Goal: Information Seeking & Learning: Check status

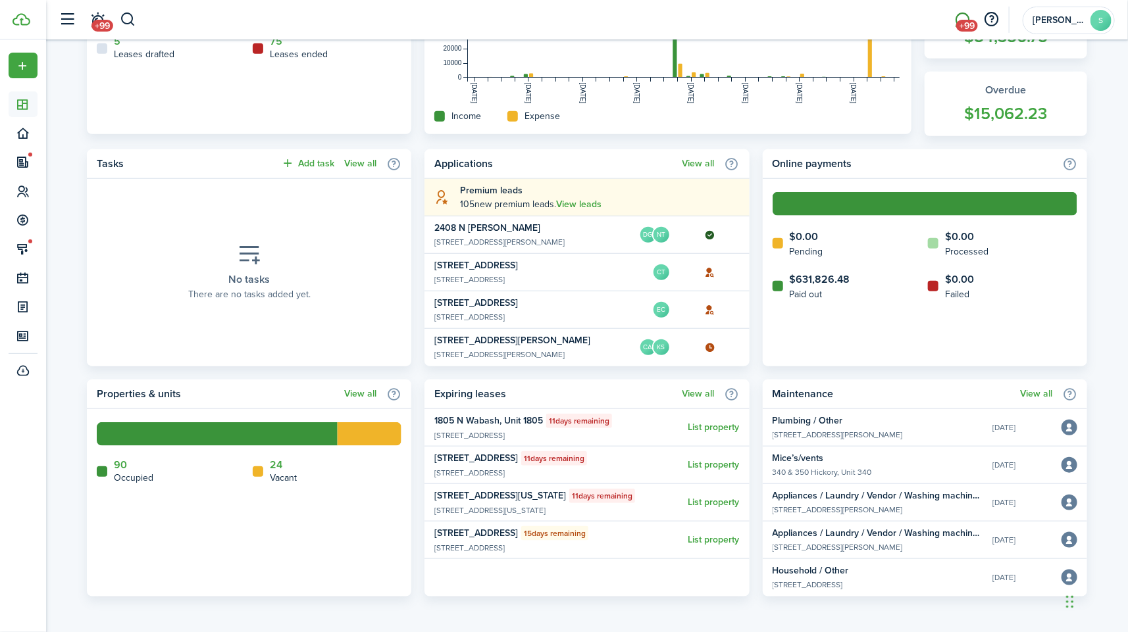
click at [969, 24] on span "+99" at bounding box center [967, 26] width 22 height 12
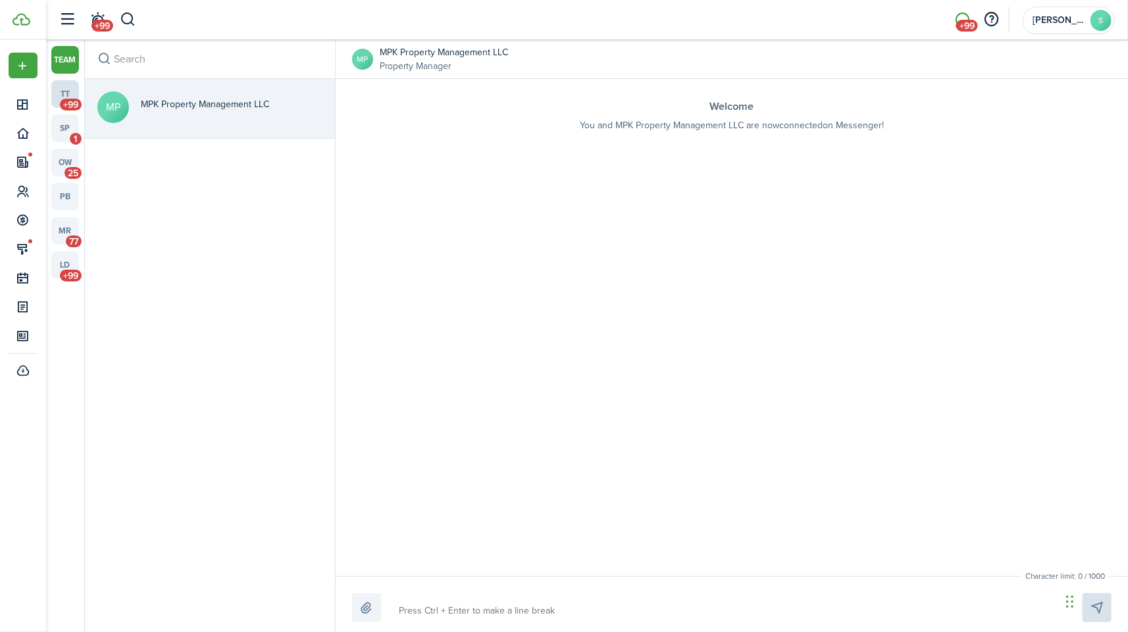
click at [72, 85] on link "tt +99" at bounding box center [65, 94] width 28 height 28
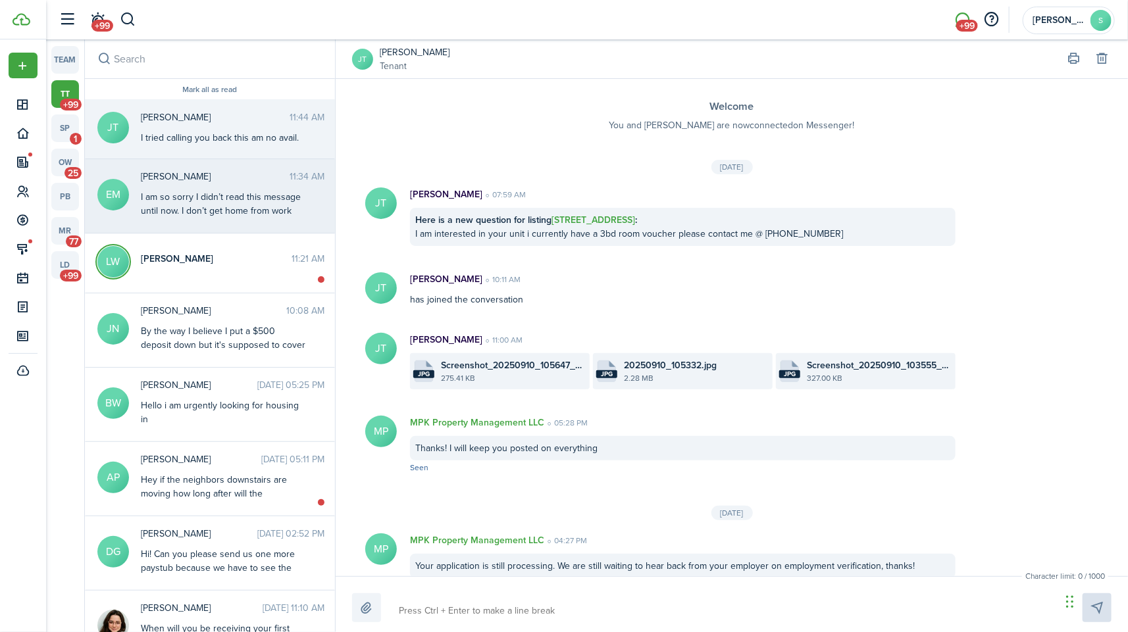
scroll to position [1263, 0]
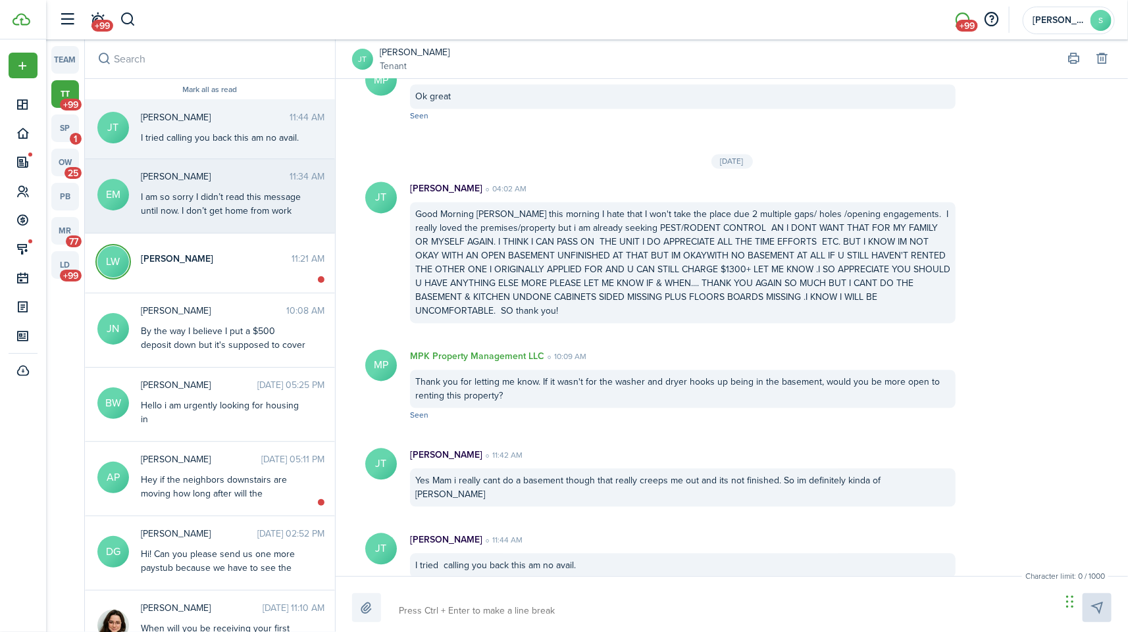
click at [276, 216] on div "I am so sorry I didn’t read this message until now. I don’t get home from work …" at bounding box center [223, 231] width 165 height 83
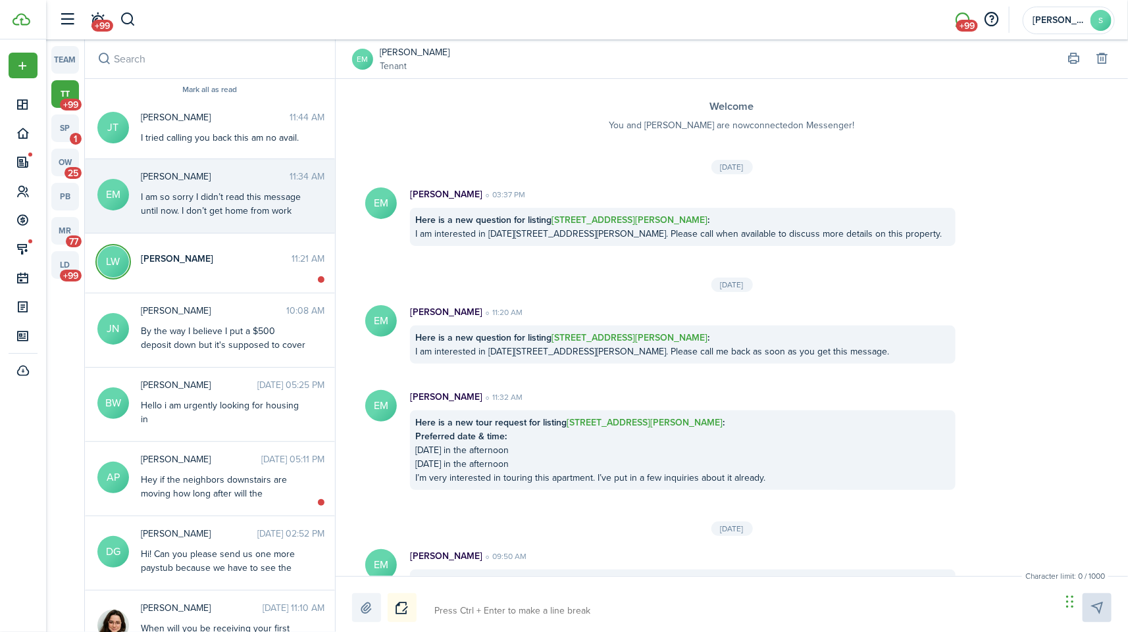
scroll to position [934, 0]
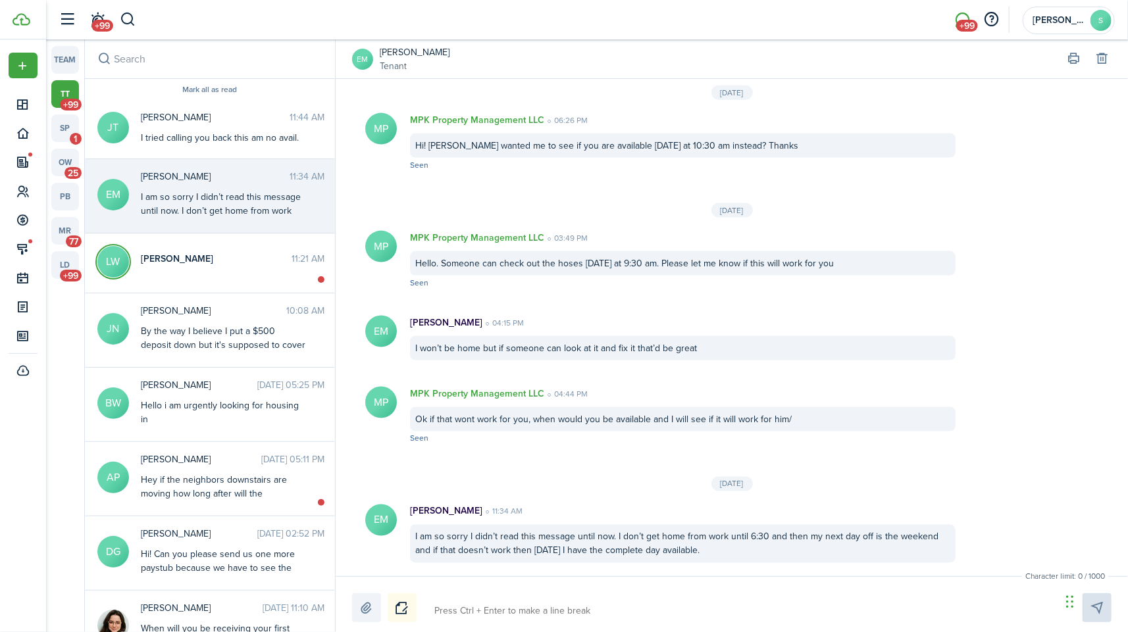
click at [686, 628] on div "Character limit: 0 / 1000 Drop your file here" at bounding box center [732, 604] width 792 height 56
click at [671, 621] on textarea at bounding box center [743, 611] width 626 height 22
type textarea "N"
type textarea "No"
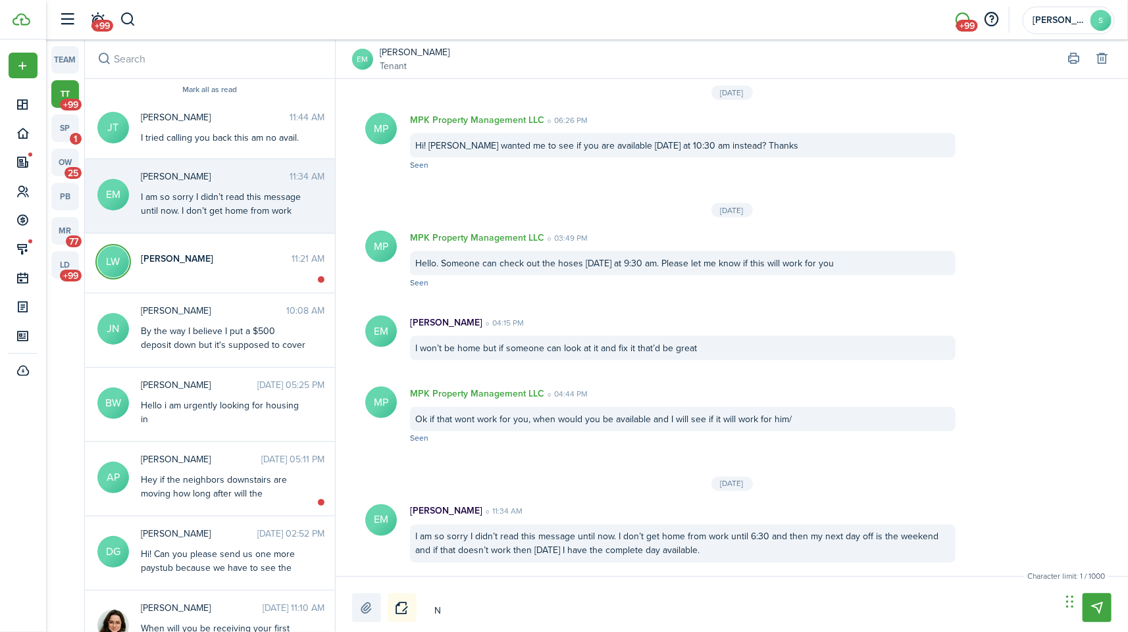
type textarea "No"
type textarea "No p"
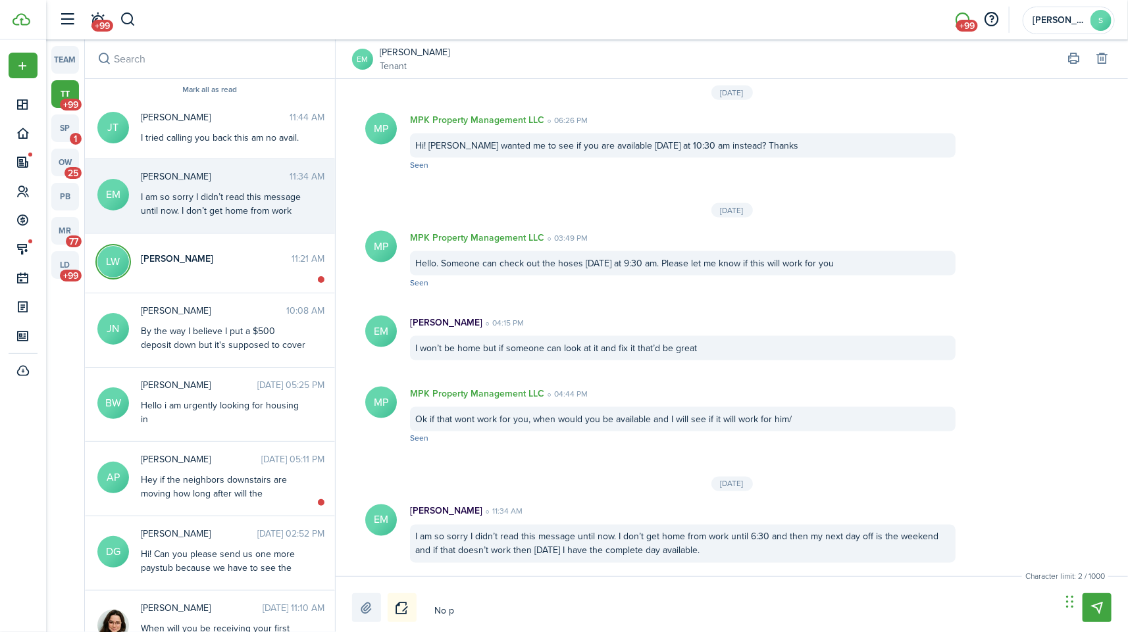
type textarea "No pr"
type textarea "No pro"
type textarea "No prob"
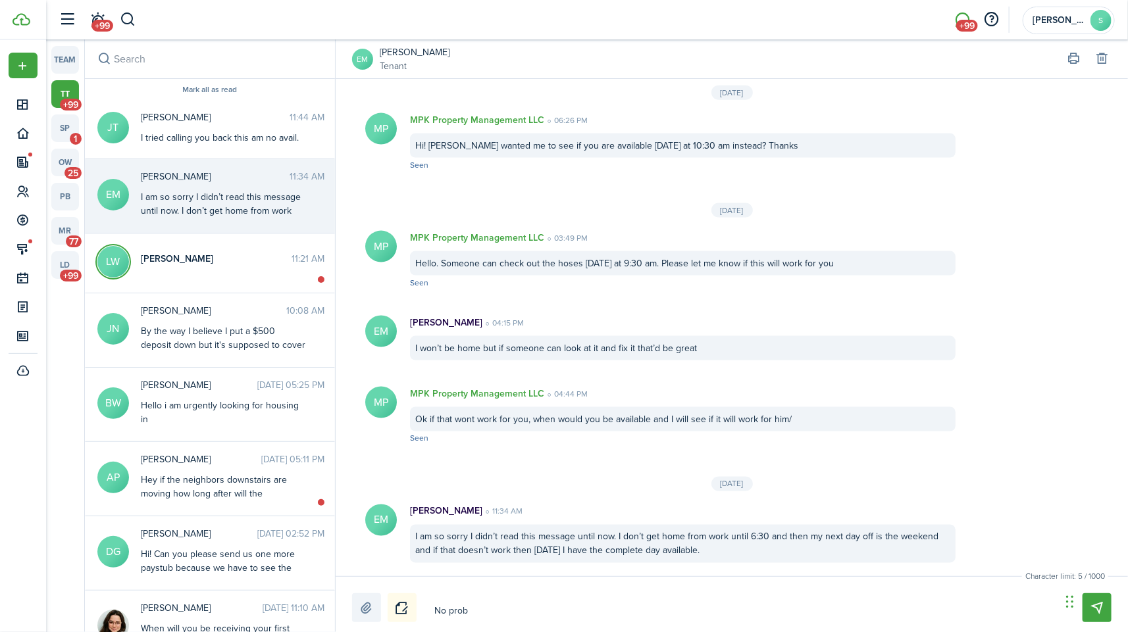
type textarea "No prob"
type textarea "No probl"
type textarea "No proble"
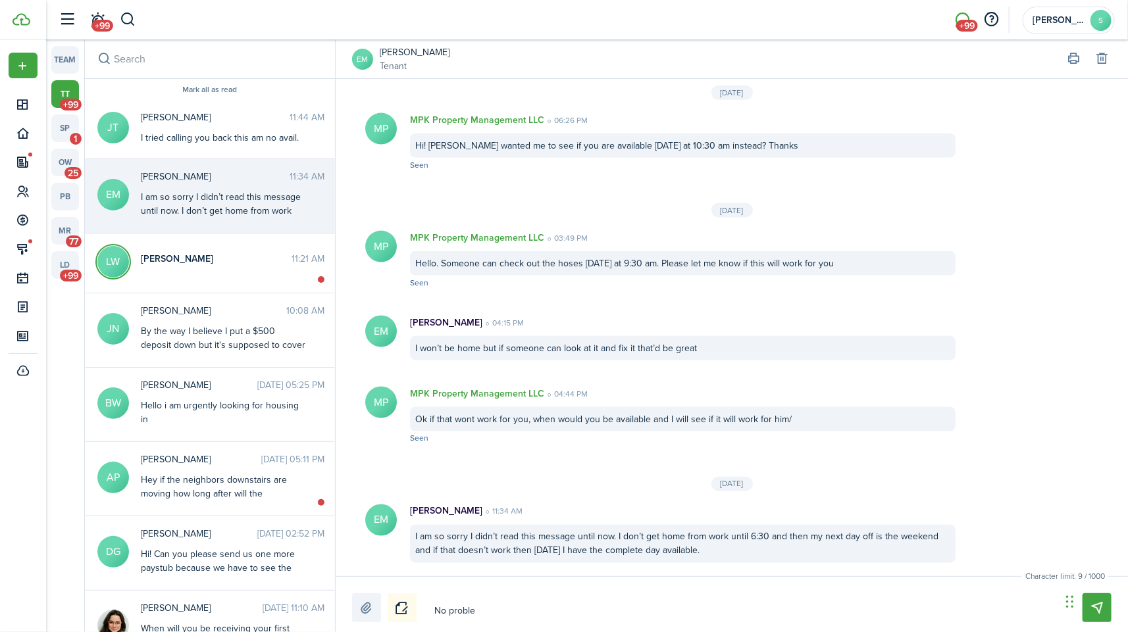
type textarea "No problem"
type textarea "No problem!"
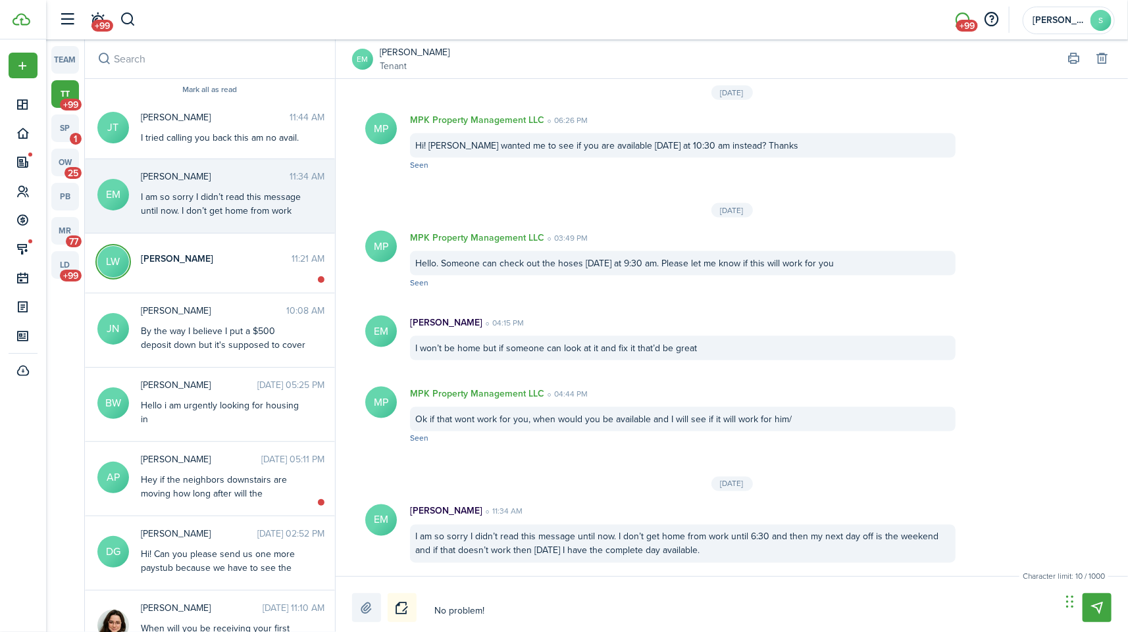
type textarea "No problem!"
type textarea "No problem! I"
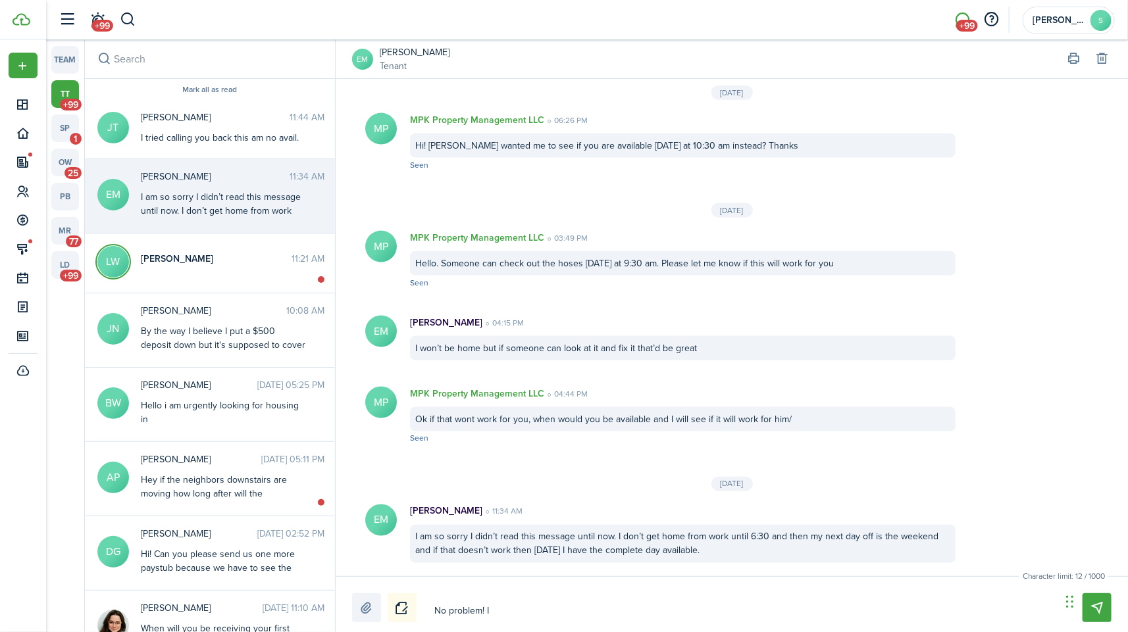
type textarea "No problem! I w"
type textarea "No problem! I wi"
type textarea "No problem! I wil"
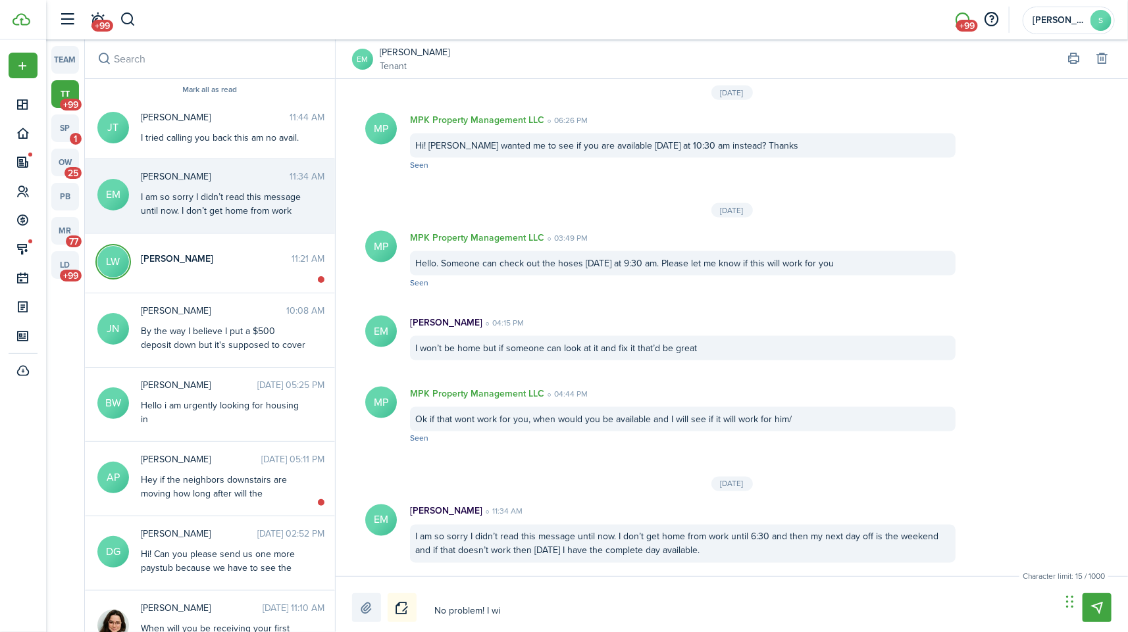
type textarea "No problem! I wil"
type textarea "No problem! I will"
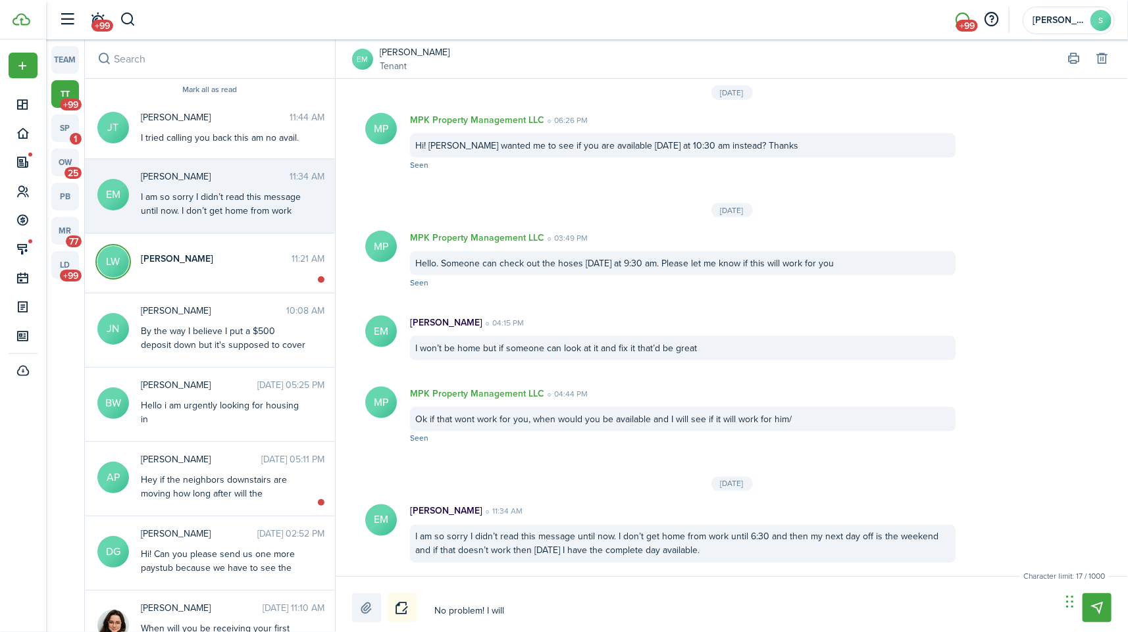
type textarea "No problem! I will t"
type textarea "No problem! I will ta"
type textarea "No problem! I will tal"
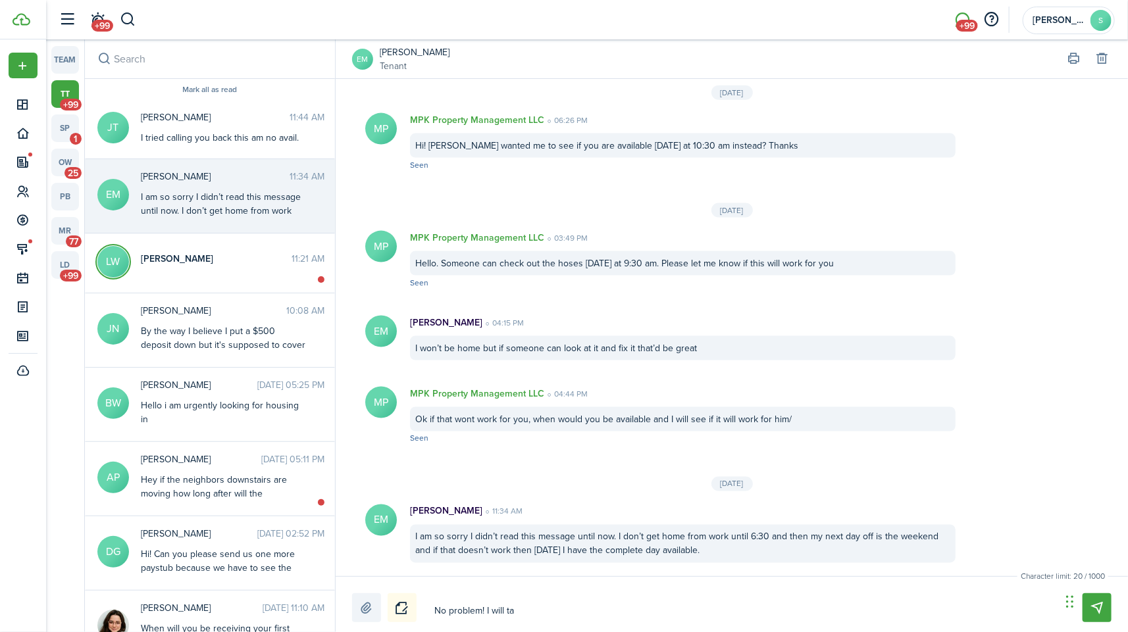
type textarea "No problem! I will tal"
type textarea "No problem! I will talk"
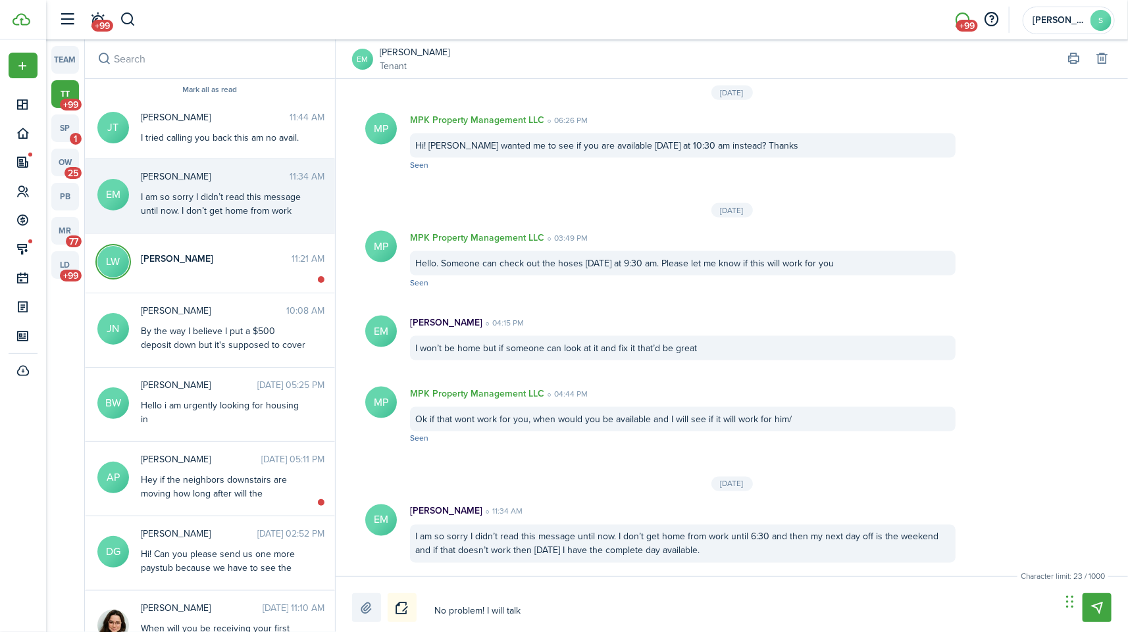
type textarea "No problem! I will talk t"
type textarea "No problem! I will talk to"
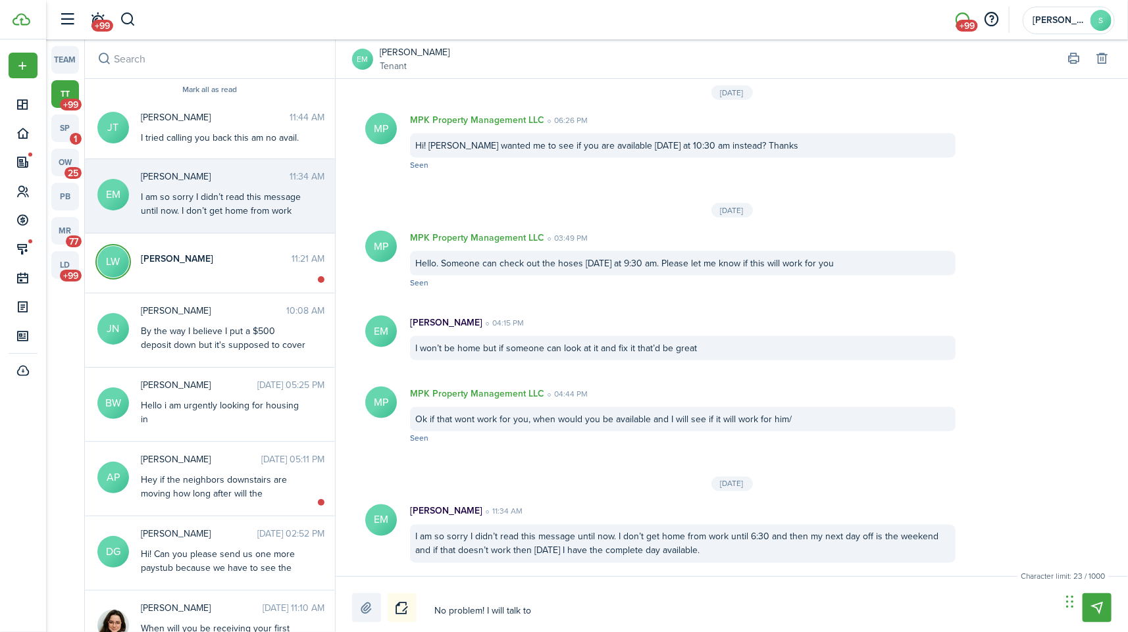
type textarea "No problem! I will talk to"
type textarea "No problem! I will talk to h"
type textarea "No problem! I will talk to hi"
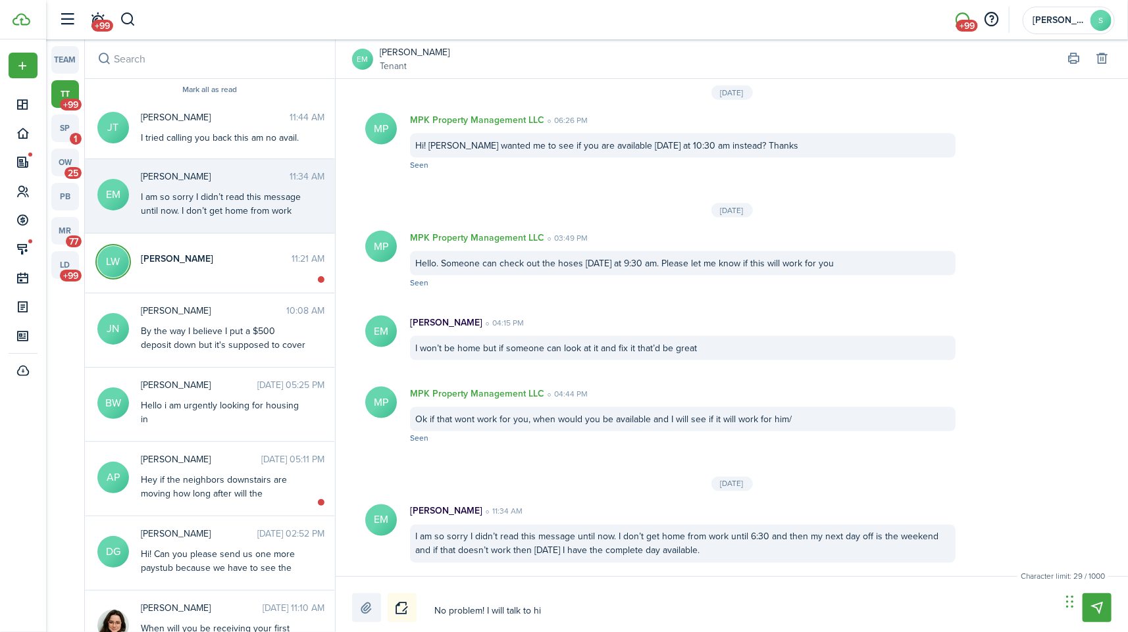
type textarea "No problem! I will talk to him"
type textarea "No problem! I will talk to him o"
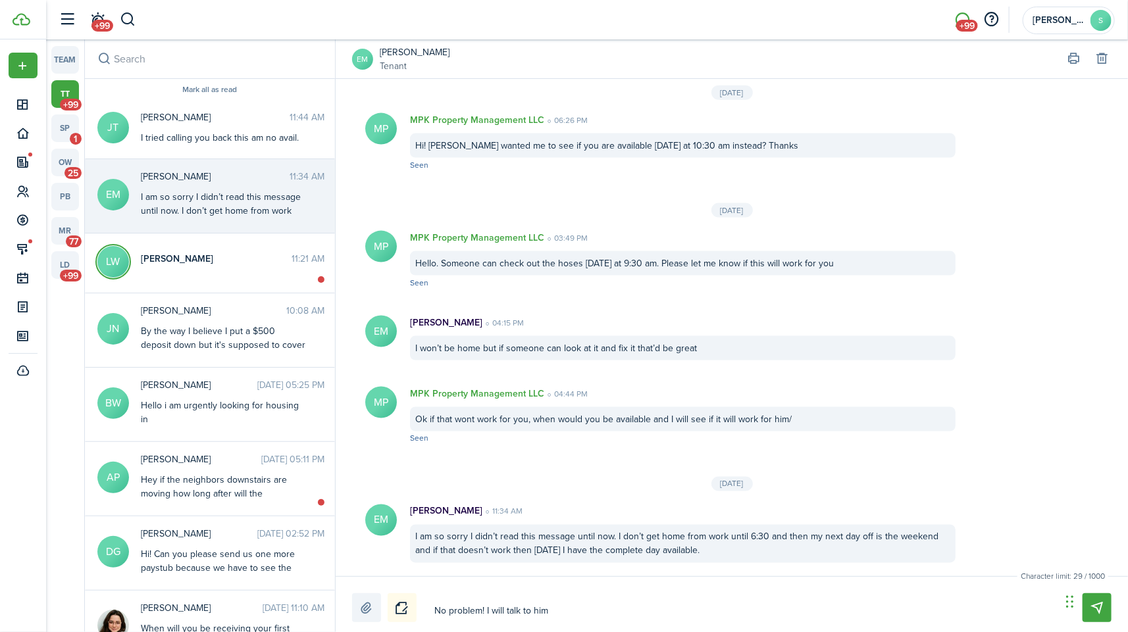
type textarea "No problem! I will talk to him o"
type textarea "No problem! I will talk to him on"
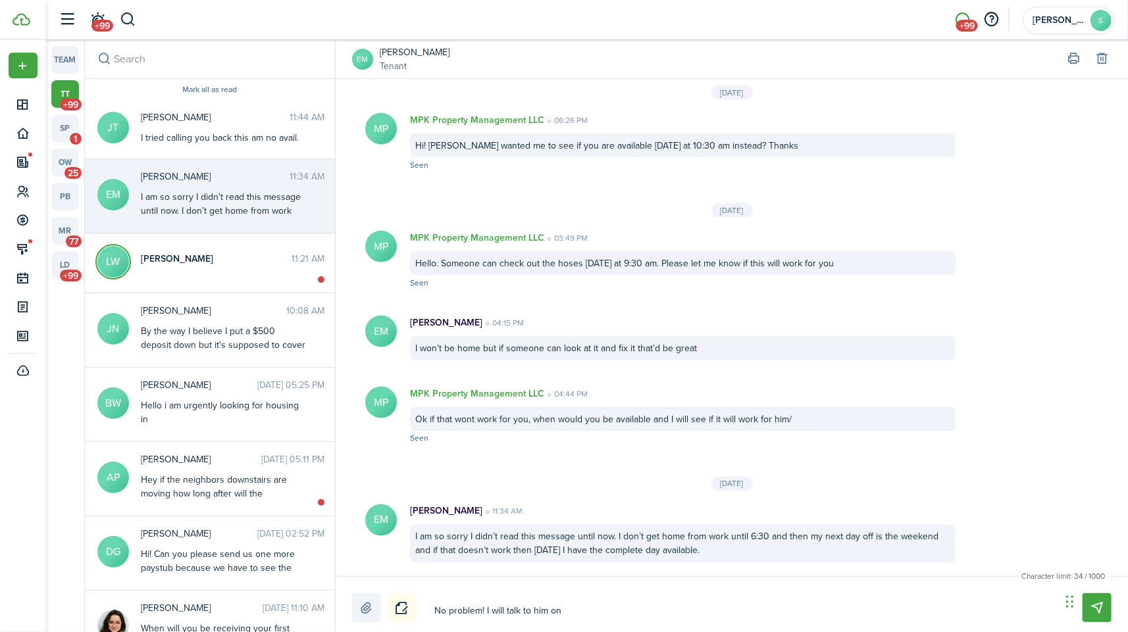
type textarea "No problem! I will talk to him on h"
type textarea "No problem! I will talk to him on hi"
type textarea "No problem! I will talk to him on his"
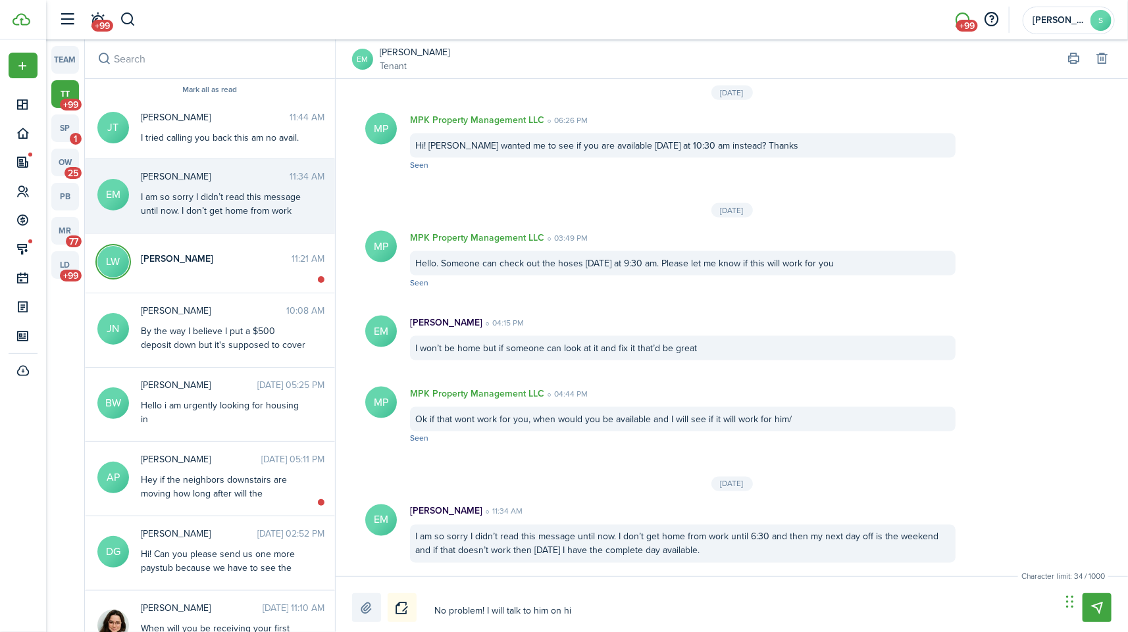
type textarea "No problem! I will talk to him on his"
type textarea "No problem! I will talk to him on his v"
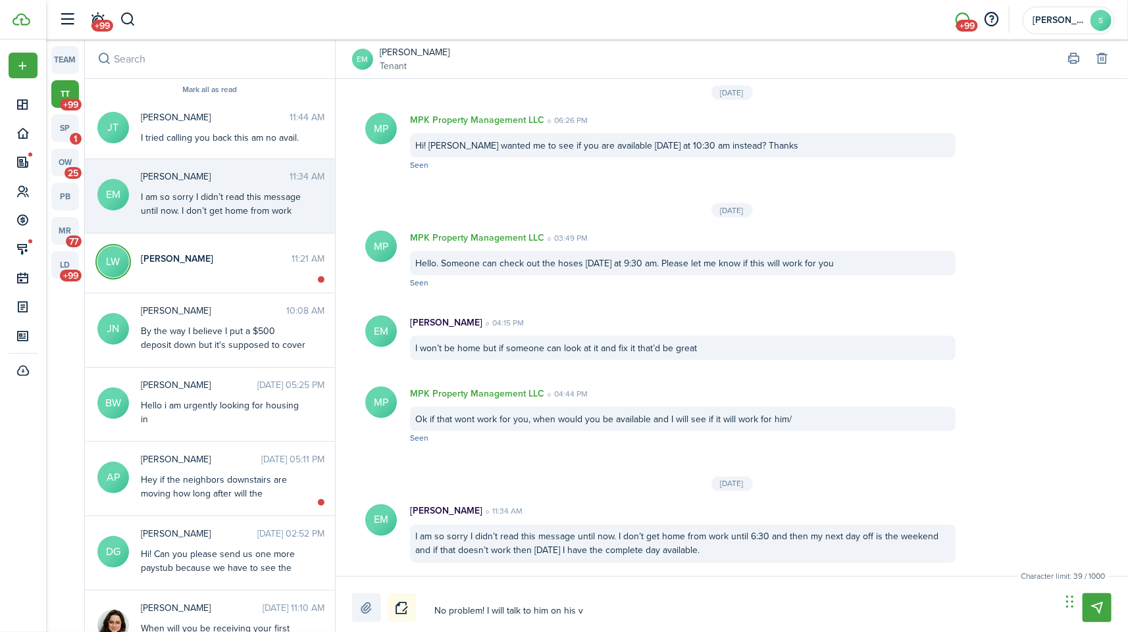
type textarea "No problem! I will talk to him on his"
type textarea "No problem! I will talk to him on his a"
type textarea "No problem! I will talk to him on his av"
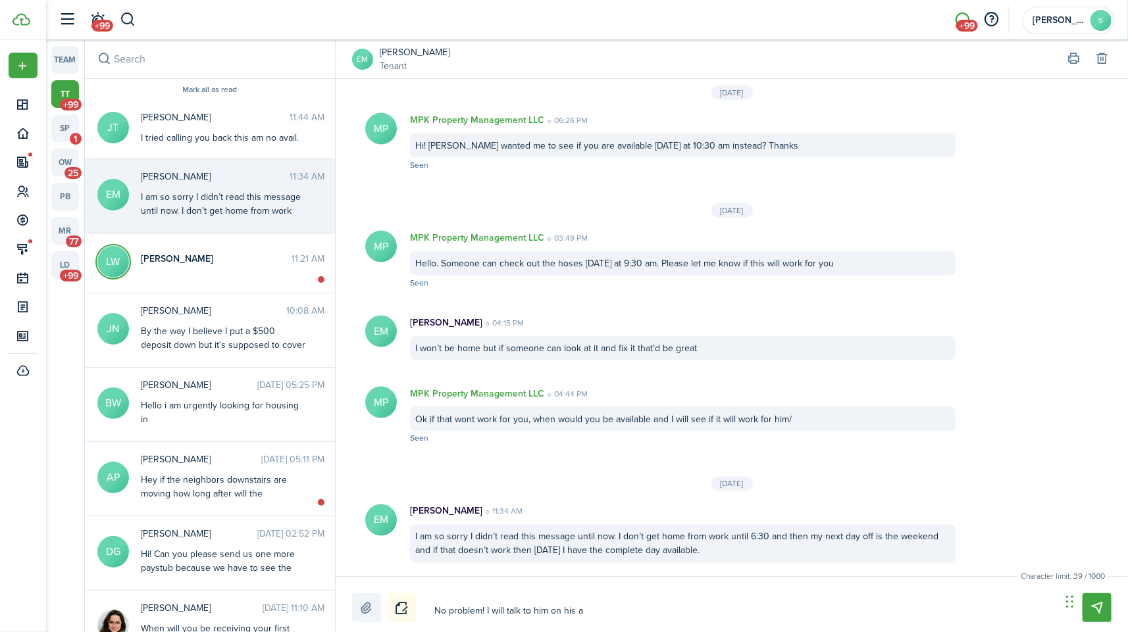
type textarea "No problem! I will talk to him on his av"
type textarea "No problem! I will talk to him on his ava"
type textarea "No problem! I will talk to him on his avai"
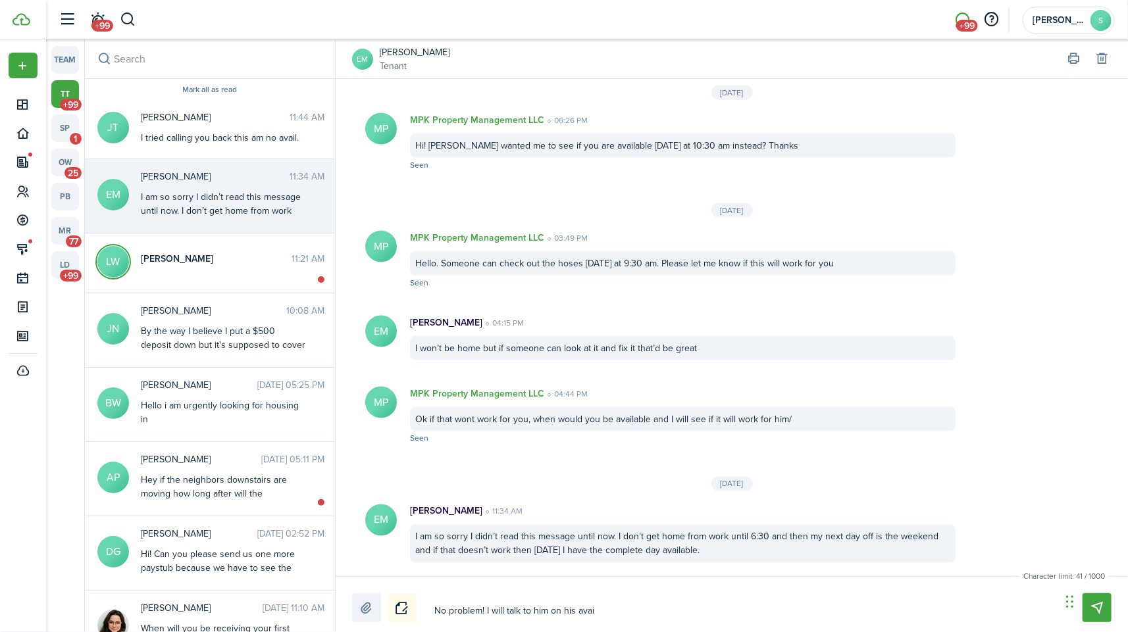
type textarea "No problem! I will talk to him on his avail"
type textarea "No problem! I will talk to him on his availb"
type textarea "No problem! I will talk to him on his availbi"
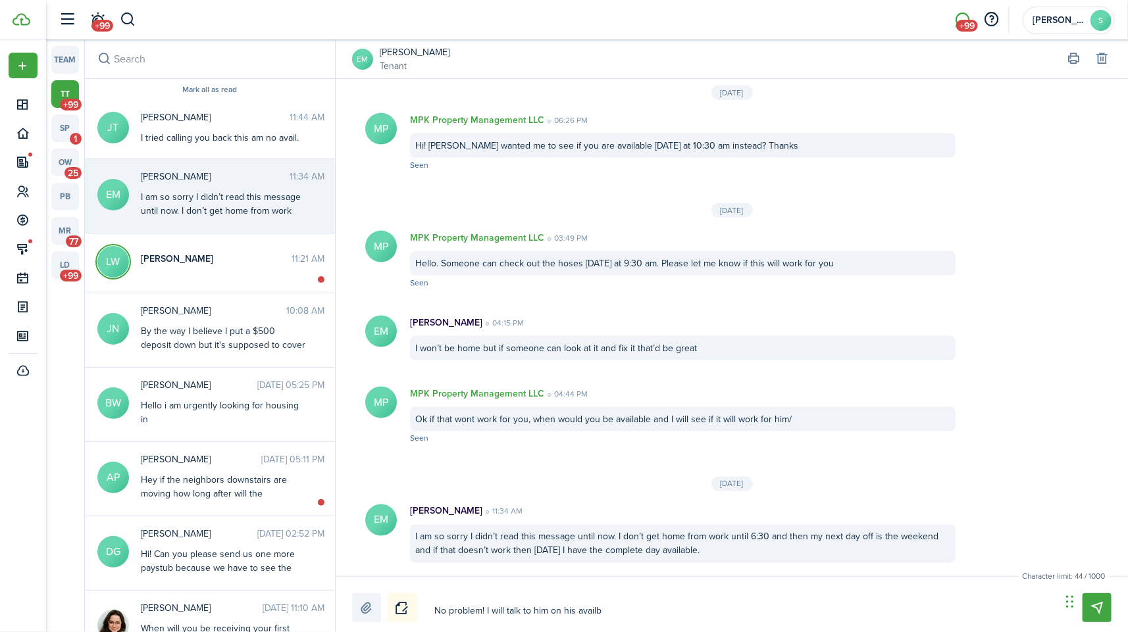
type textarea "No problem! I will talk to him on his availbi"
type textarea "No problem! I will talk to him on his availbil"
type textarea "No problem! I will talk to him on his availbili"
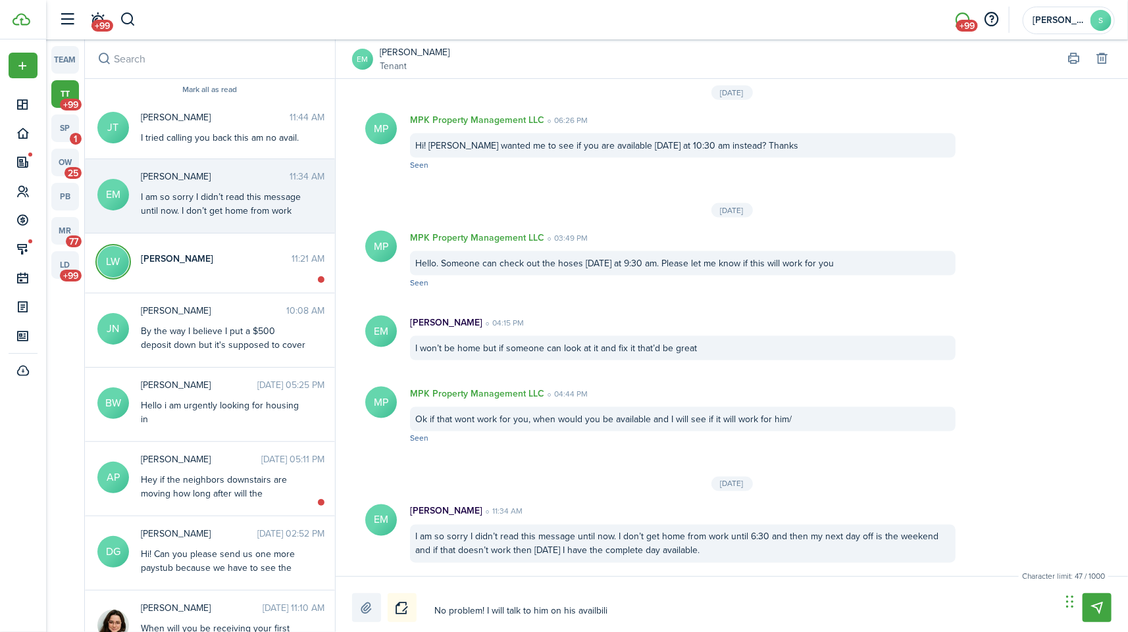
type textarea "No problem! I will talk to him on his availbil"
type textarea "No problem! I will talk to him on his availbi"
type textarea "No problem! I will talk to him on his availb"
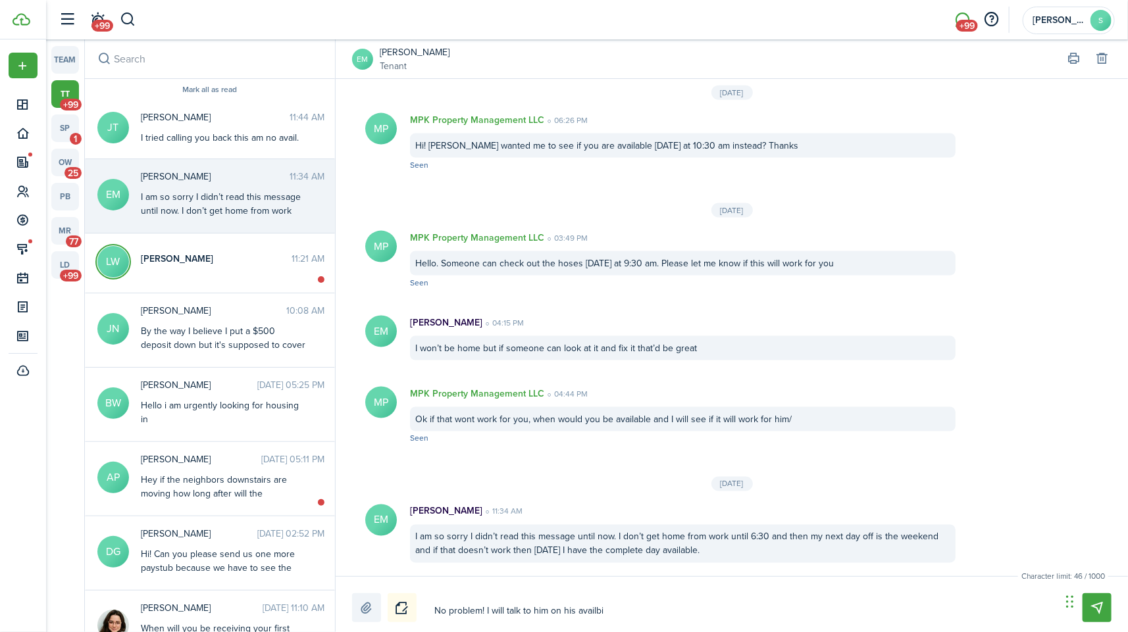
type textarea "No problem! I will talk to him on his availb"
type textarea "No problem! I will talk to him on his avail"
type textarea "No problem! I will talk to him on his availa"
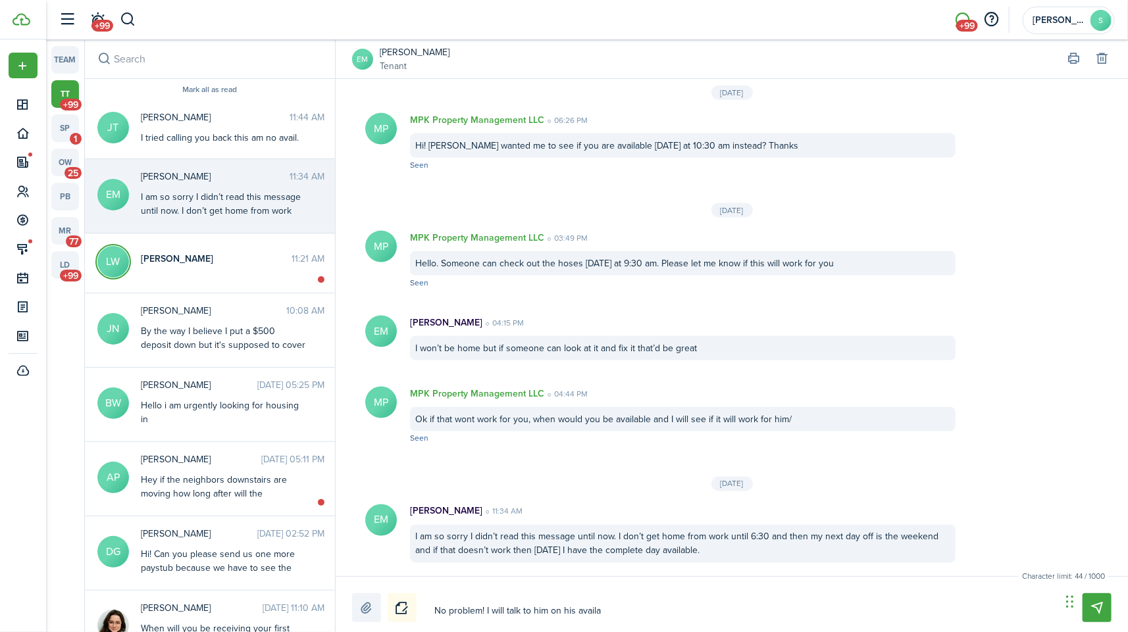
type textarea "No problem! I will talk to him on his availab"
type textarea "No problem! I will talk to him on his availabi"
type textarea "No problem! I will talk to him on his availabil"
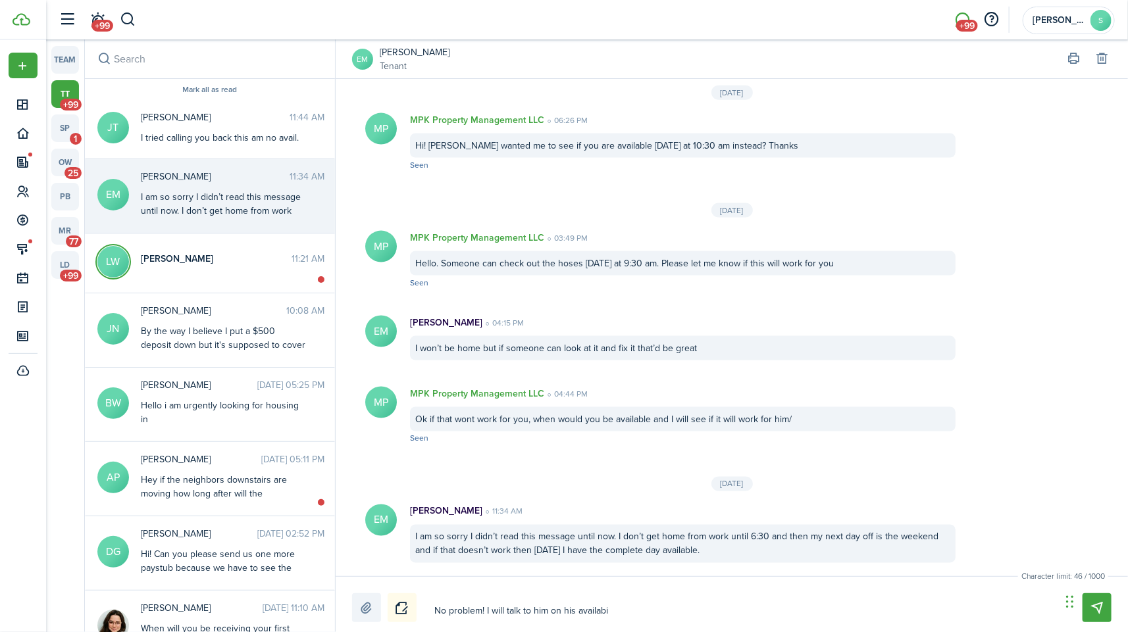
type textarea "No problem! I will talk to him on his availabil"
type textarea "No problem! I will talk to him on his availabili"
type textarea "No problem! I will talk to him on his availabilit"
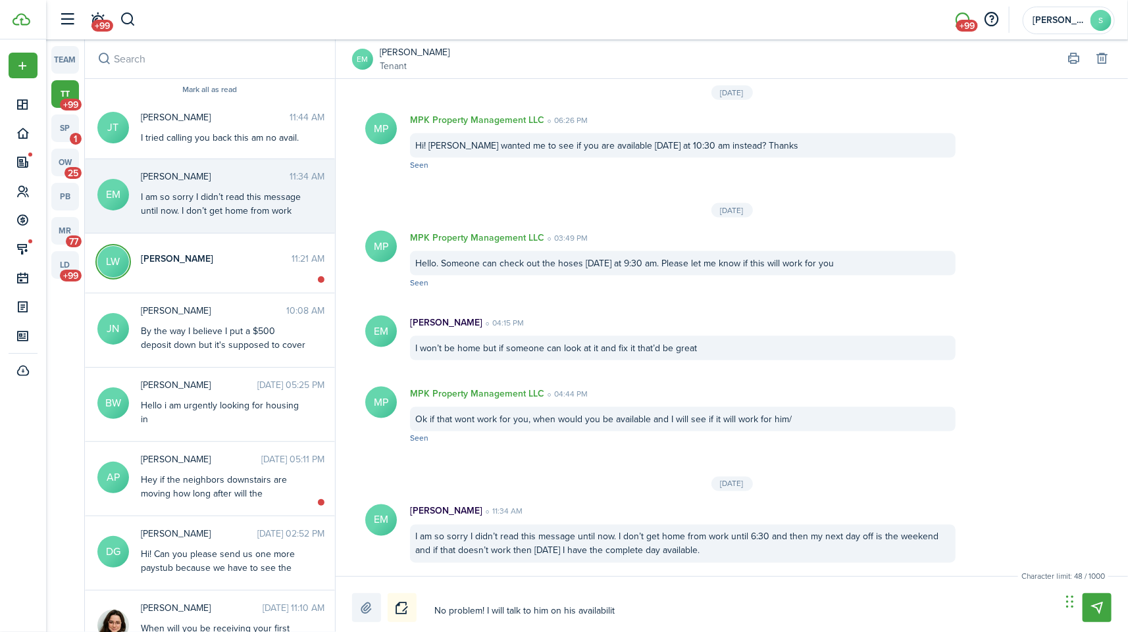
type textarea "No problem! I will talk to him on his availability"
type textarea "No problem! I will talk to him on his availability a"
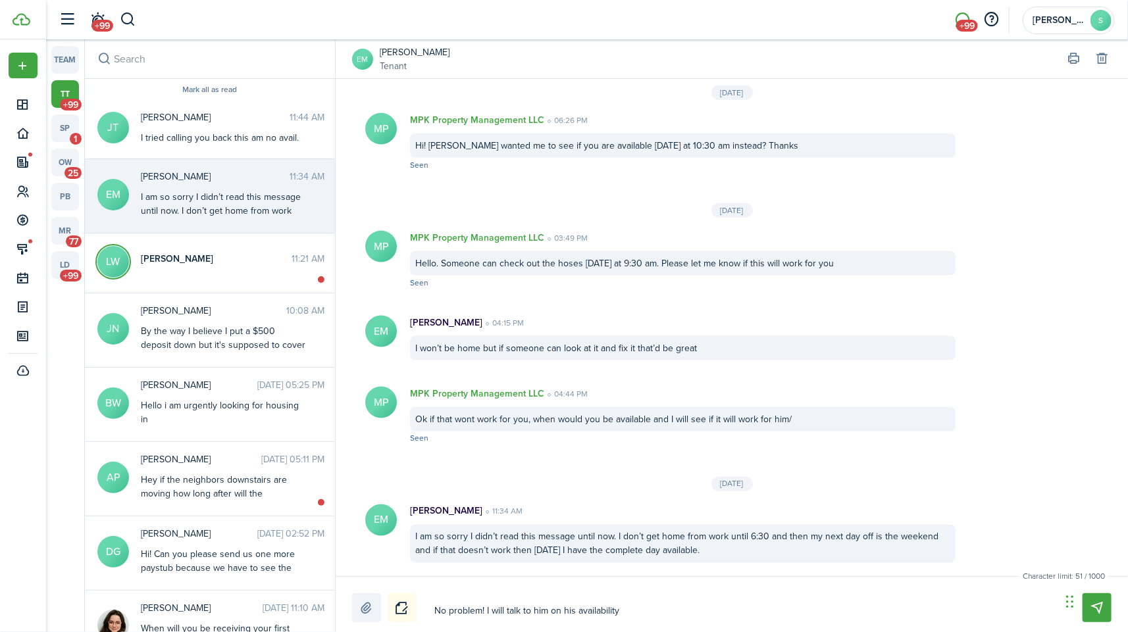
type textarea "No problem! I will talk to him on his availability a"
type textarea "No problem! I will talk to him on his availability an"
type textarea "No problem! I will talk to him on his availability and"
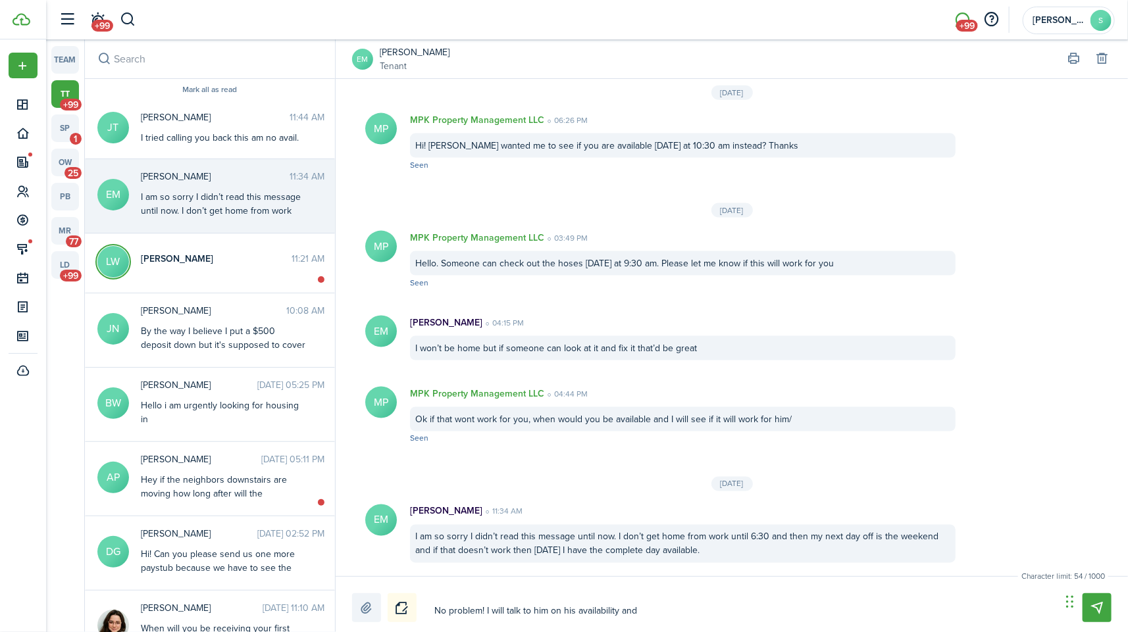
type textarea "No problem! I will talk to him on his availability and"
type textarea "No problem! I will talk to him on his availability and g"
type textarea "No problem! I will talk to him on his availability and ge"
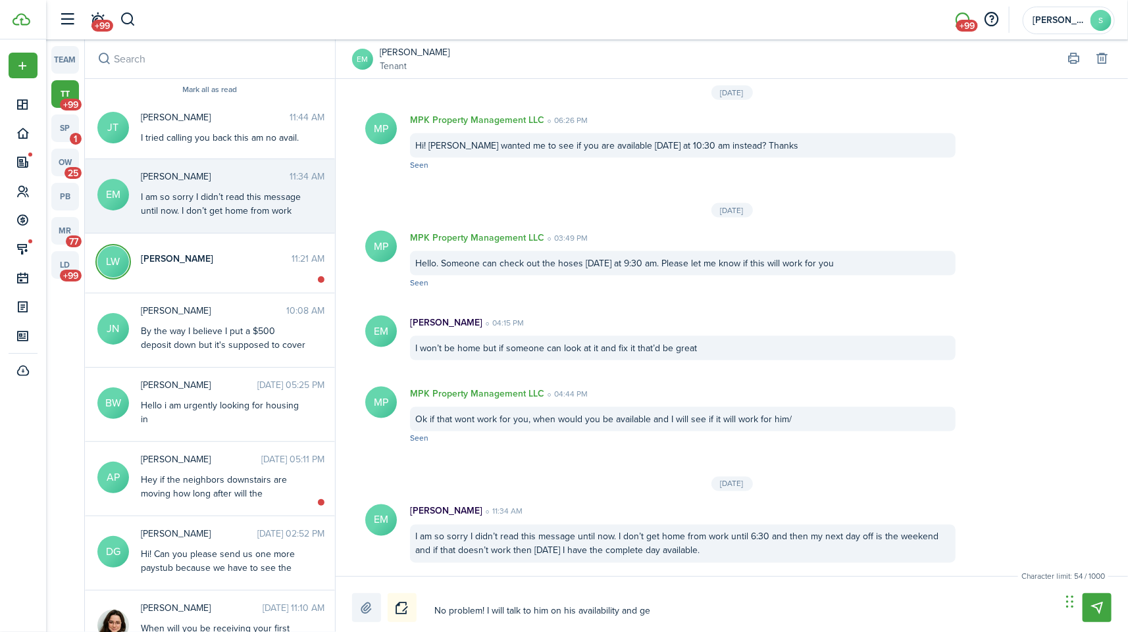
type textarea "No problem! I will talk to him on his availability and ge"
type textarea "No problem! I will talk to him on his availability and get"
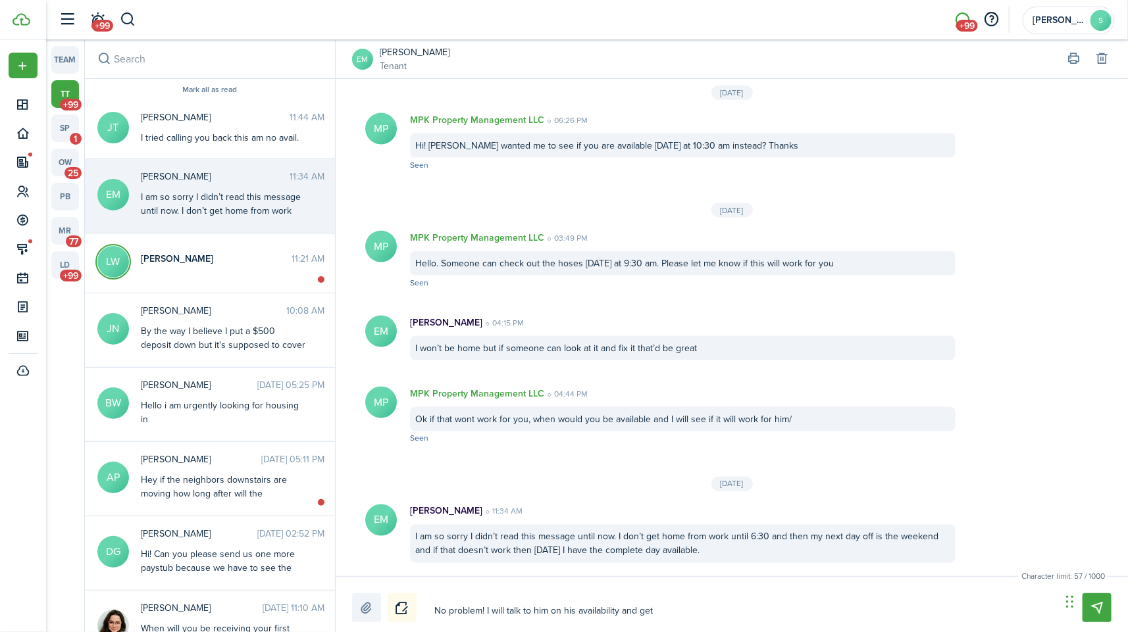
type textarea "No problem! I will talk to him on his availability and get b"
type textarea "No problem! I will talk to him on his availability and get ba"
type textarea "No problem! I will talk to him on his availability and get bac"
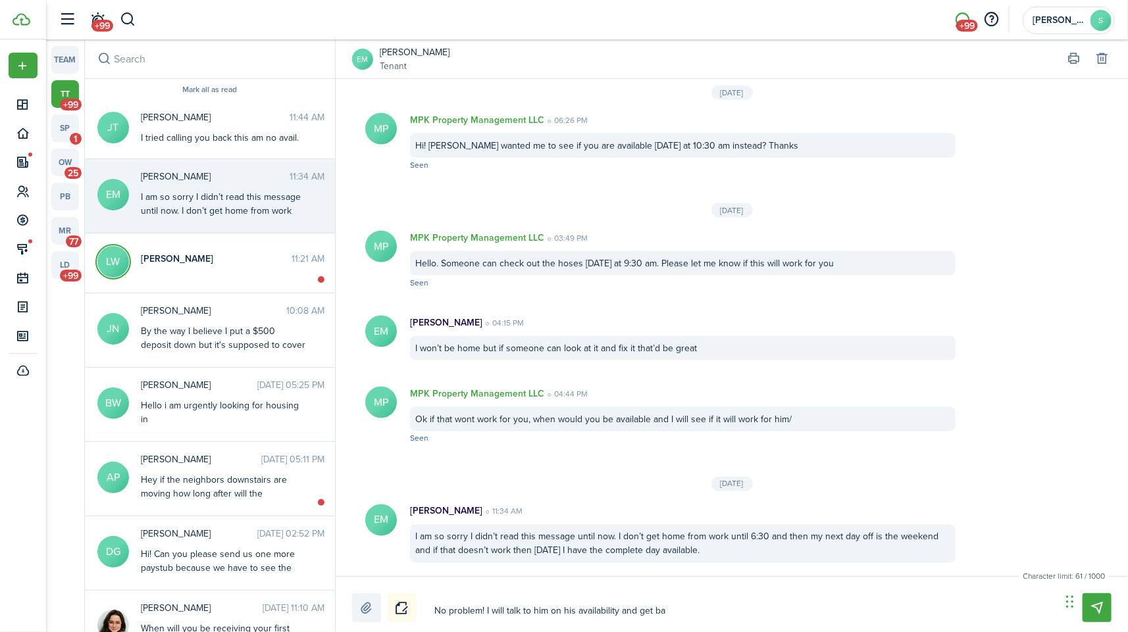
type textarea "No problem! I will talk to him on his availability and get bac"
type textarea "No problem! I will talk to him on his availability and get back"
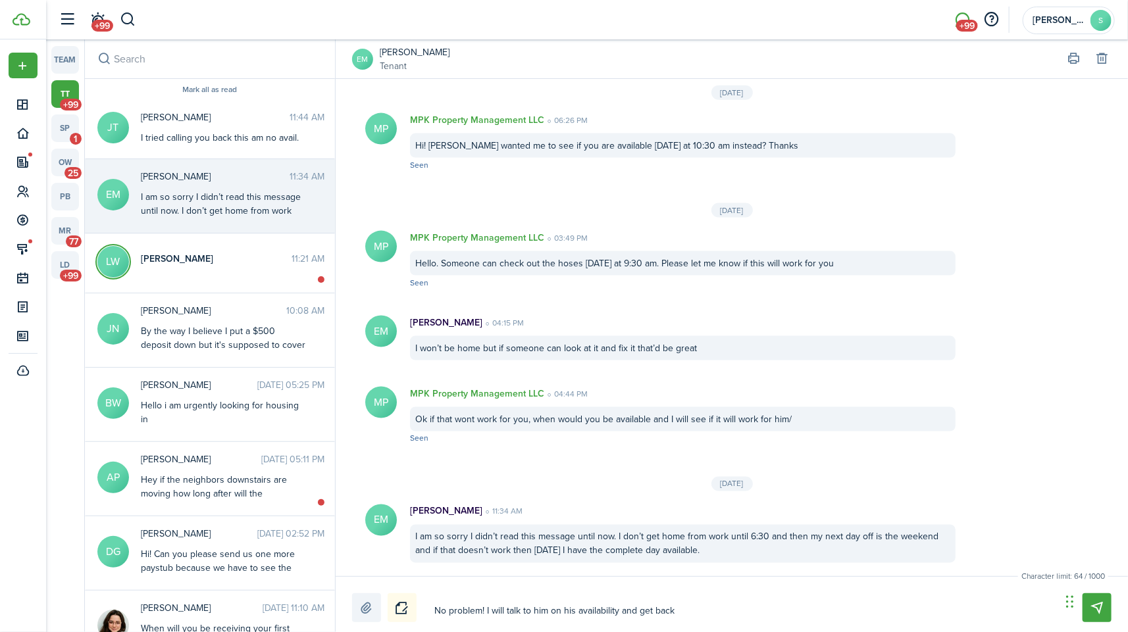
type textarea "No problem! I will talk to him on his availability and get back w"
type textarea "No problem! I will talk to him on his availability and get back wit"
type textarea "No problem! I will talk to him on his availability and get back with"
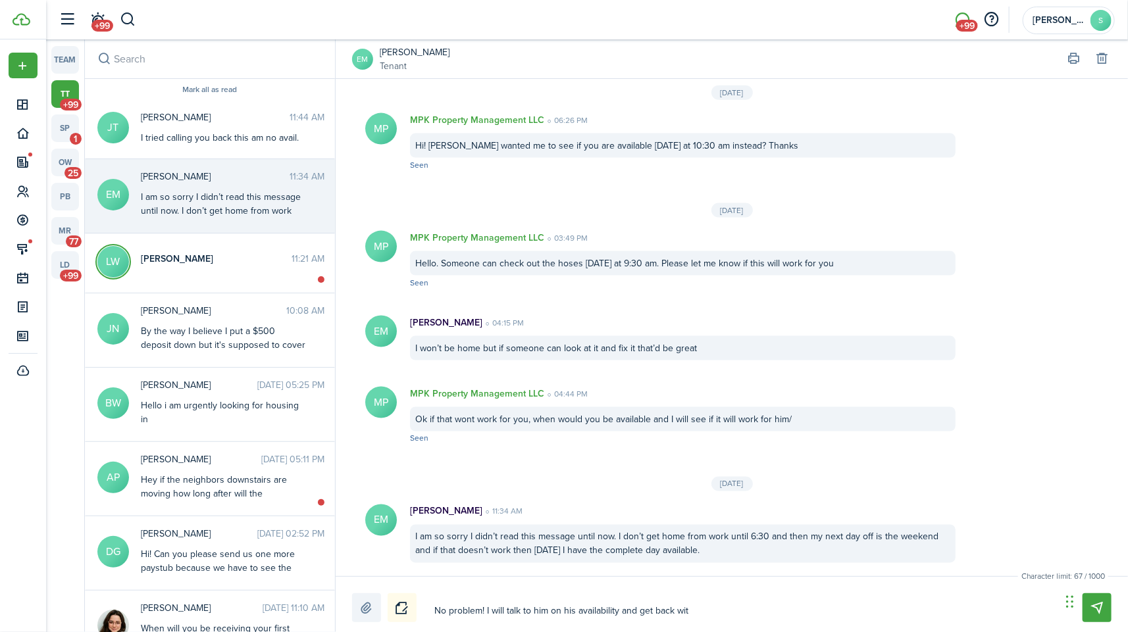
type textarea "No problem! I will talk to him on his availability and get back with"
type textarea "No problem! I will talk to him on his availability and get back with y"
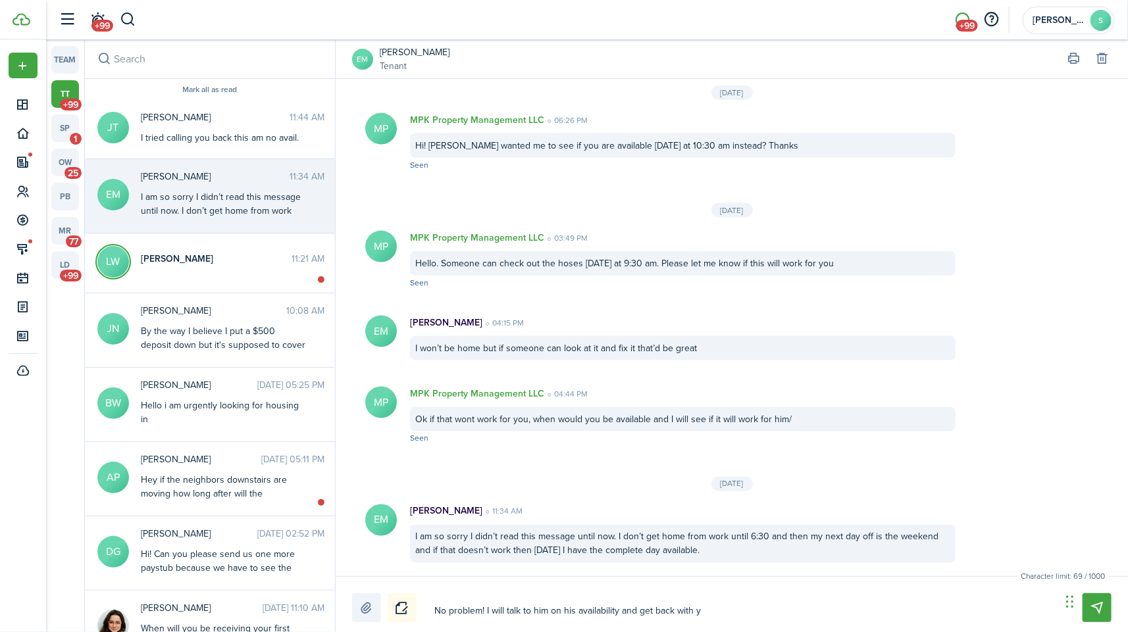
type textarea "No problem! I will talk to him on his availability and get back with yo"
type textarea "No problem! I will talk to him on his availability and get back with you"
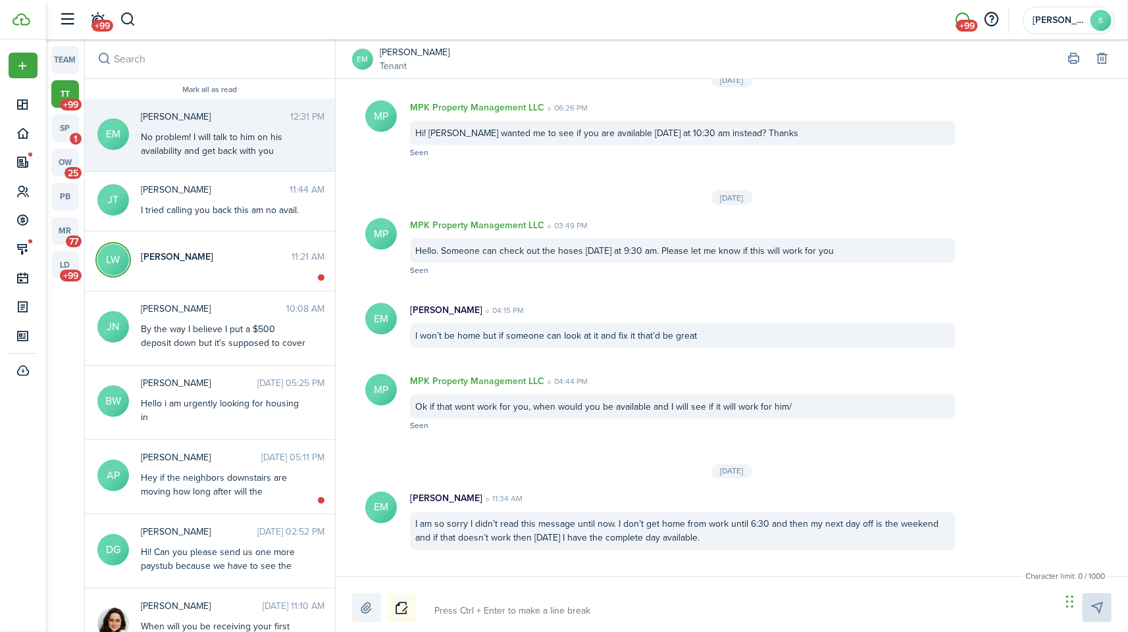
scroll to position [1019, 0]
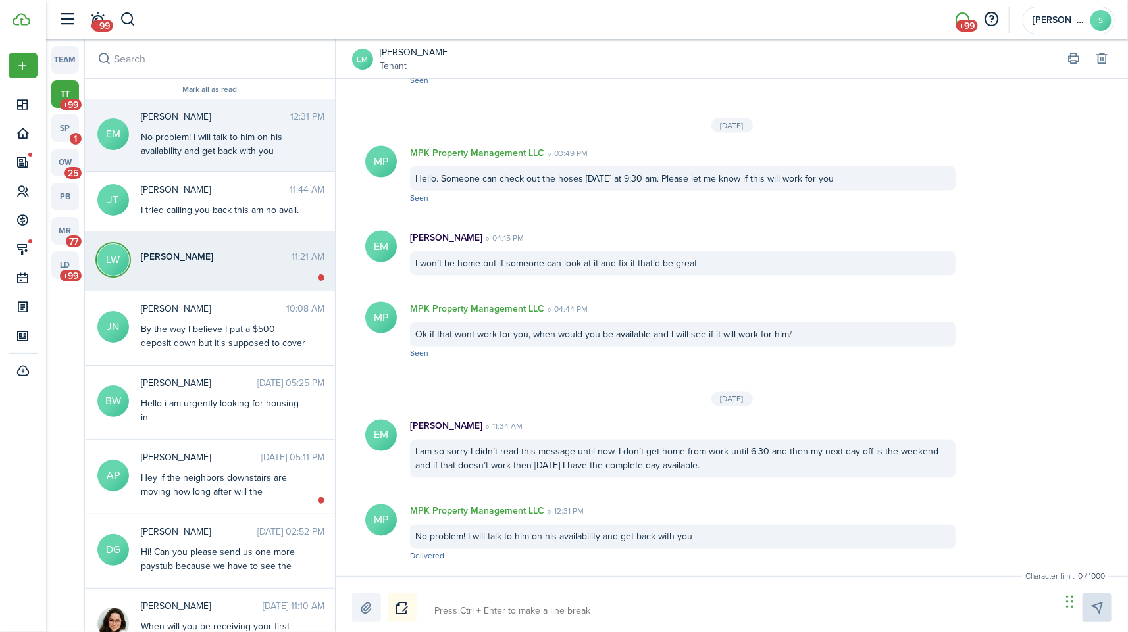
click at [228, 272] on messenger-thread-item "[PERSON_NAME] 11:21 AM" at bounding box center [210, 262] width 250 height 60
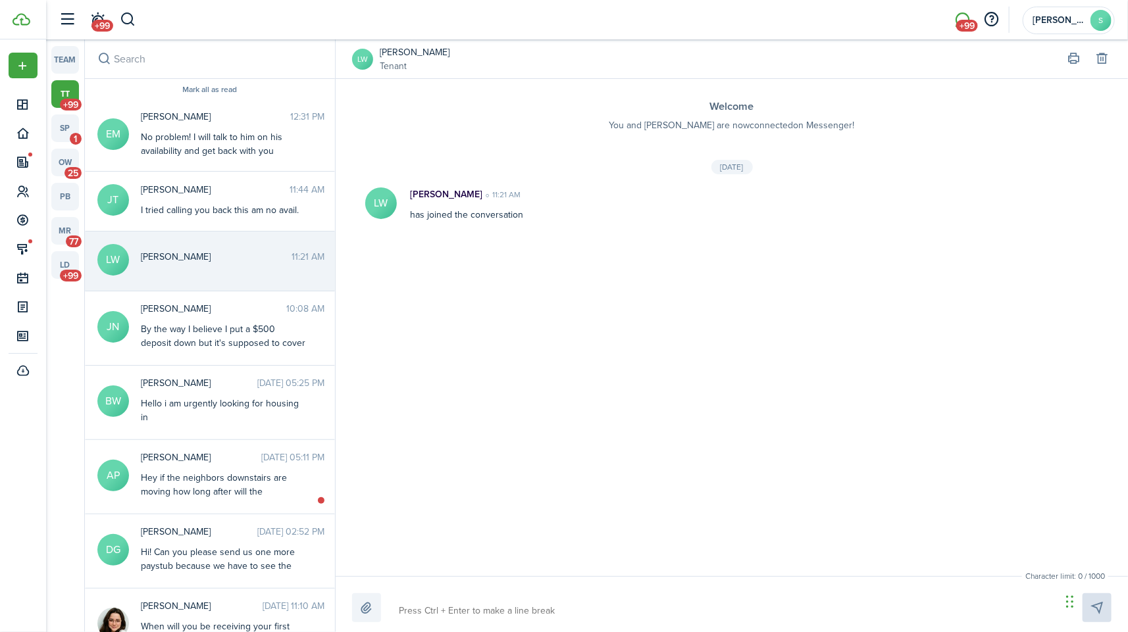
click at [397, 49] on link "[PERSON_NAME]" at bounding box center [415, 52] width 70 height 14
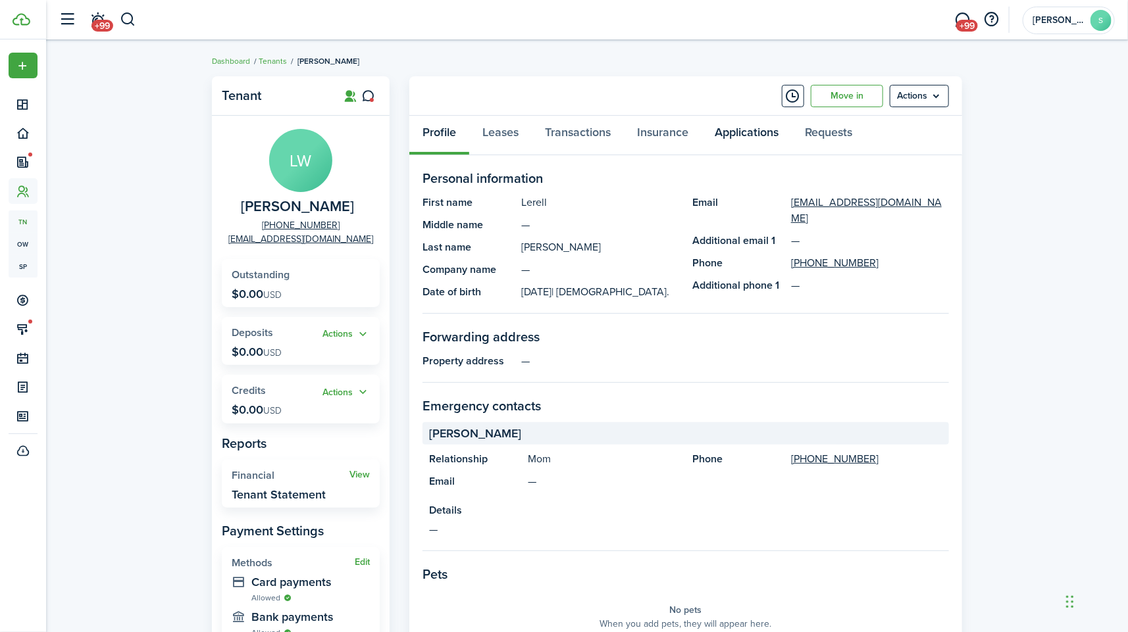
click at [744, 121] on link "Applications" at bounding box center [746, 135] width 90 height 39
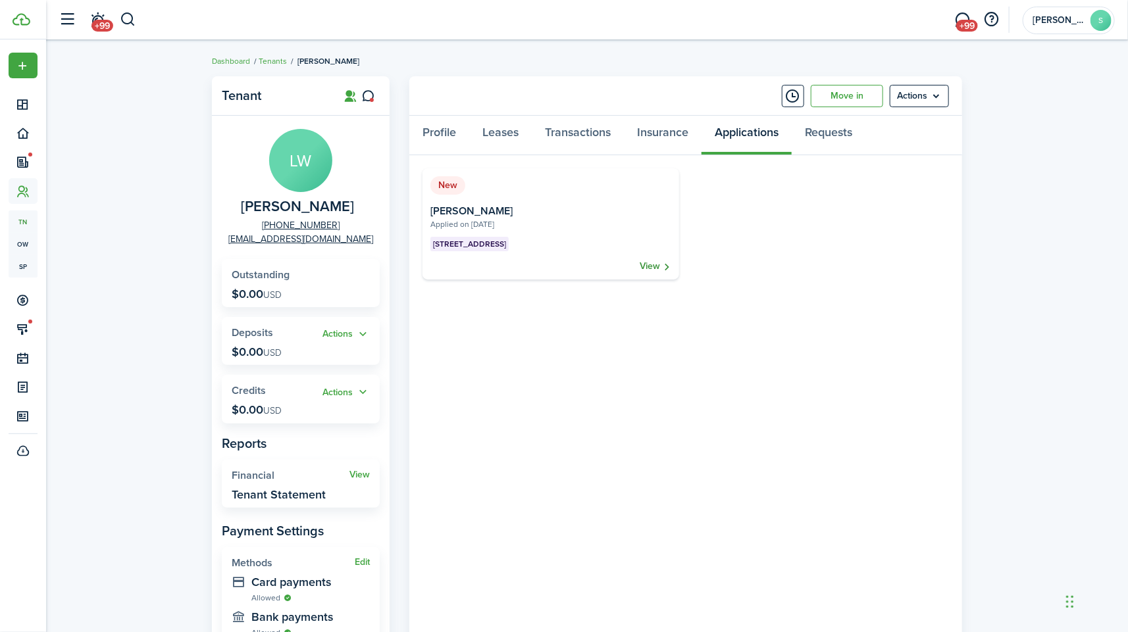
click at [642, 265] on link "View" at bounding box center [656, 266] width 32 height 13
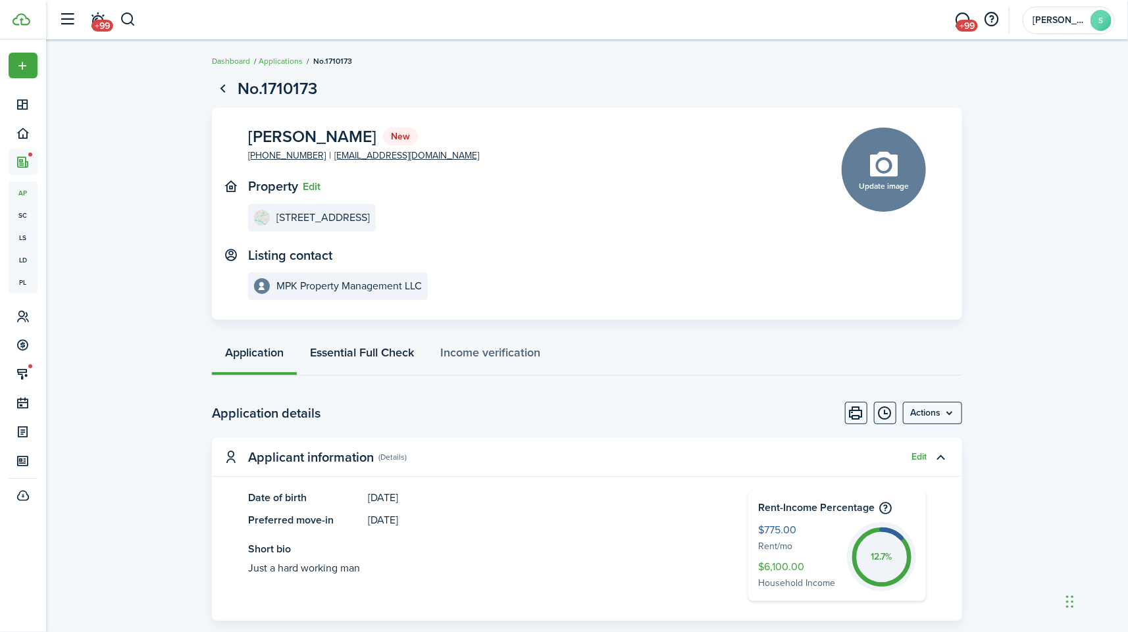
click at [357, 359] on link "Essential Full Check" at bounding box center [362, 355] width 130 height 39
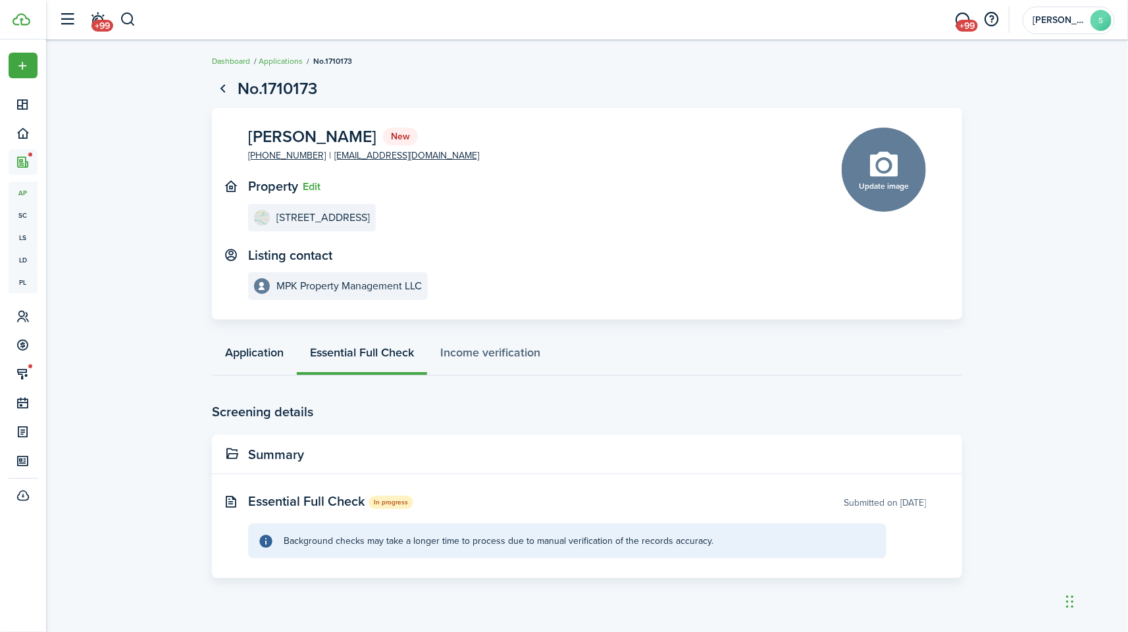
click at [255, 353] on link "Application" at bounding box center [254, 355] width 85 height 39
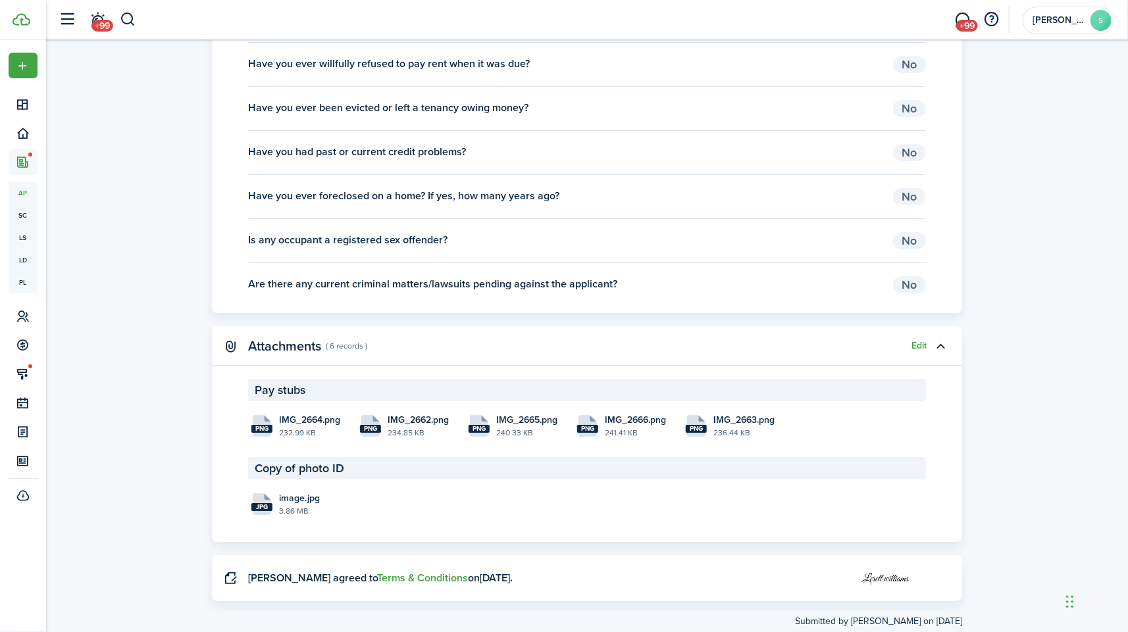
scroll to position [2239, 0]
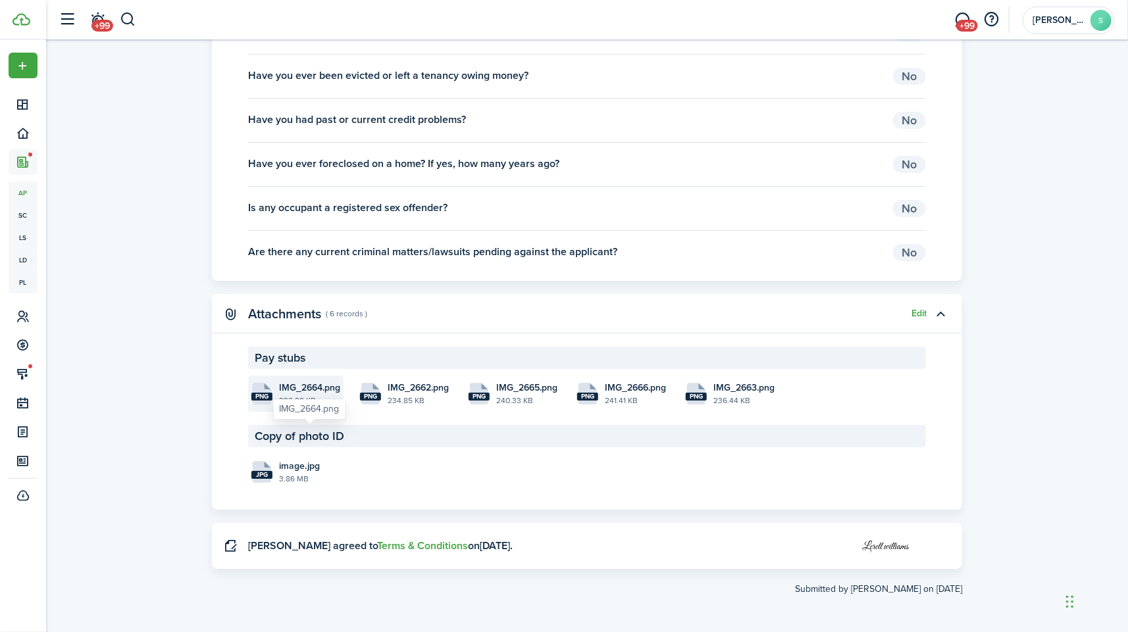
click at [314, 388] on span "IMG_2664.png" at bounding box center [309, 388] width 61 height 14
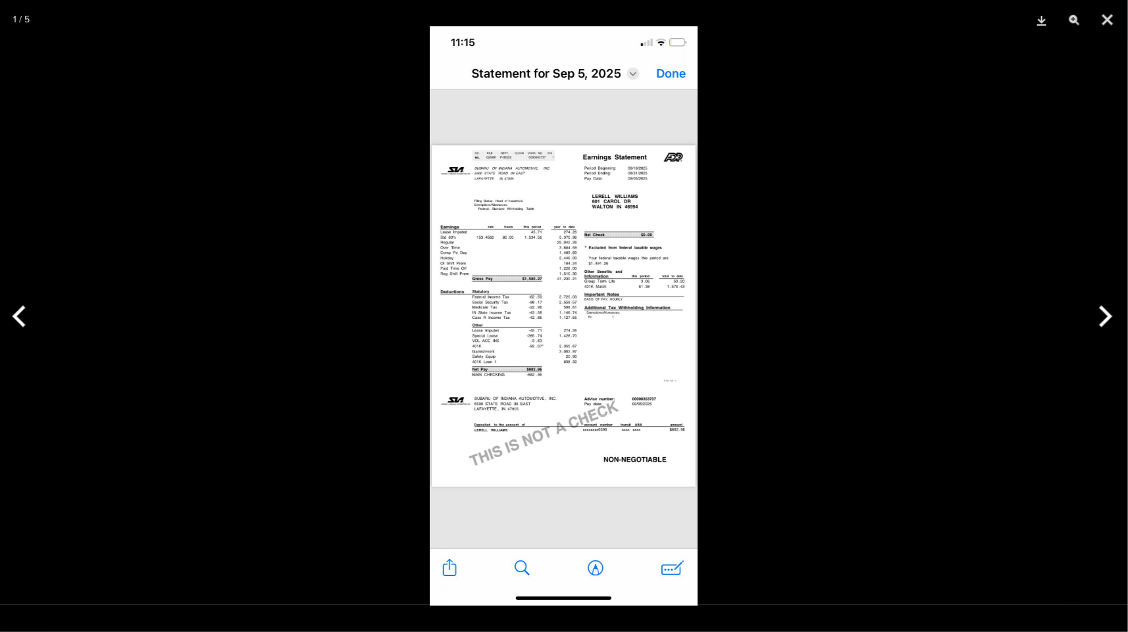
click at [1104, 310] on button "Next" at bounding box center [1103, 317] width 49 height 66
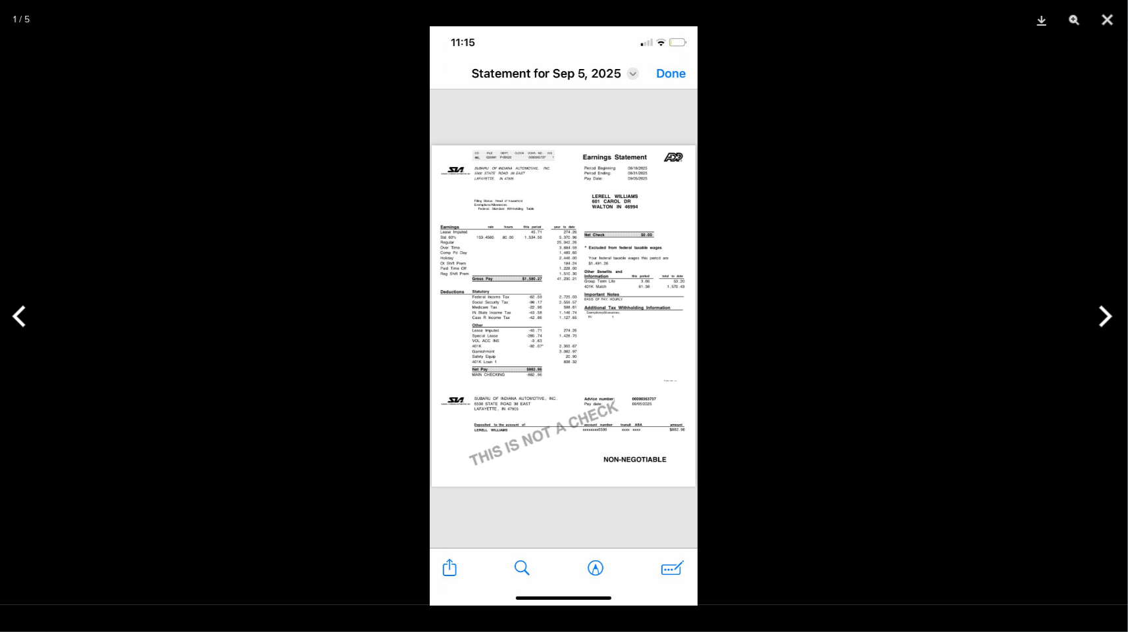
click at [1104, 310] on button "Next" at bounding box center [1103, 317] width 49 height 66
click at [1105, 20] on button "Close" at bounding box center [1107, 19] width 33 height 39
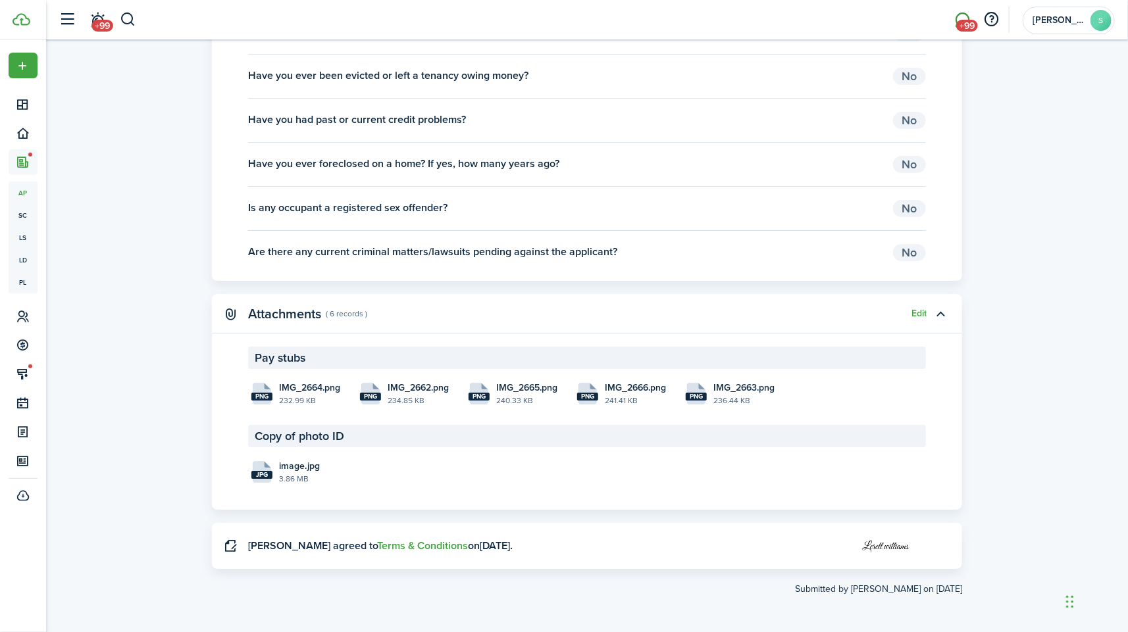
click at [955, 20] on link "+99" at bounding box center [962, 20] width 25 height 34
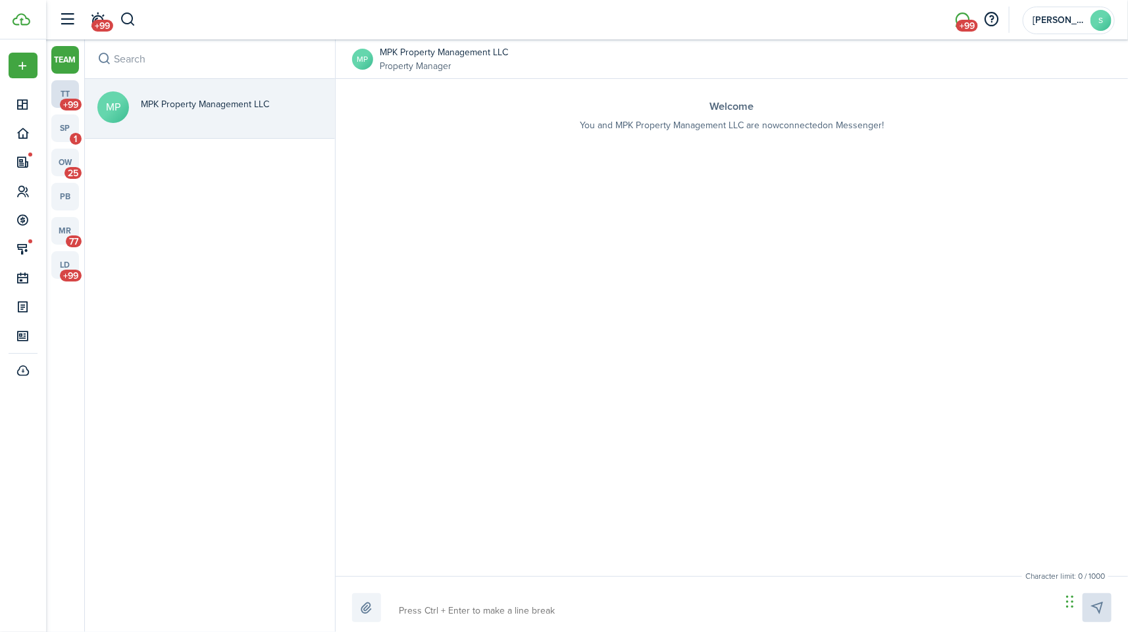
click at [59, 95] on link "tt +99" at bounding box center [65, 94] width 28 height 28
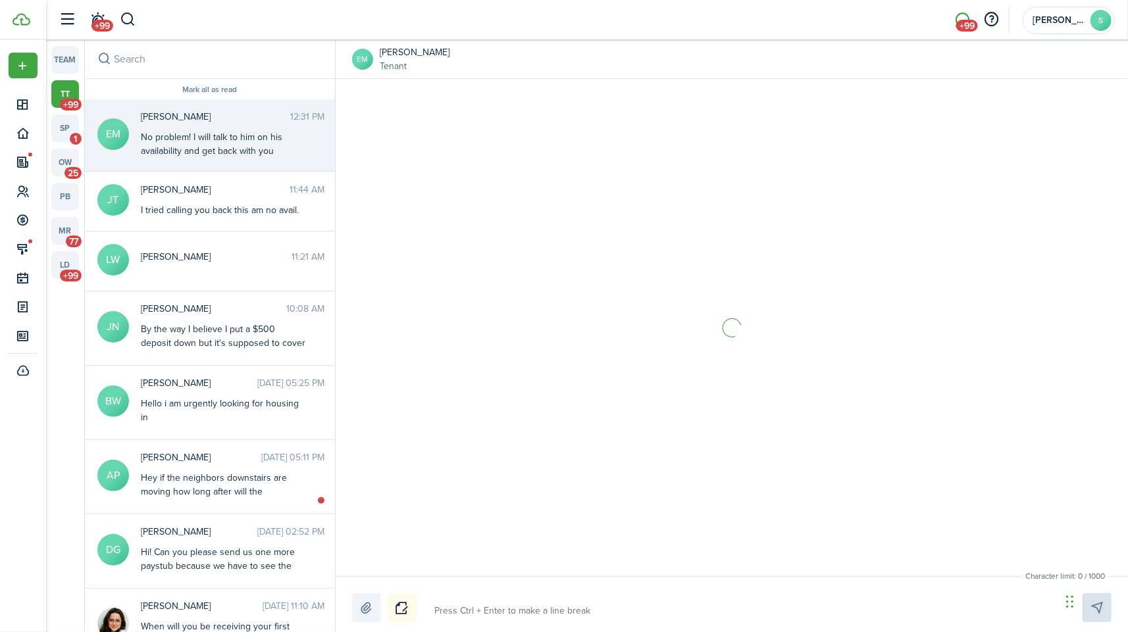
scroll to position [1019, 0]
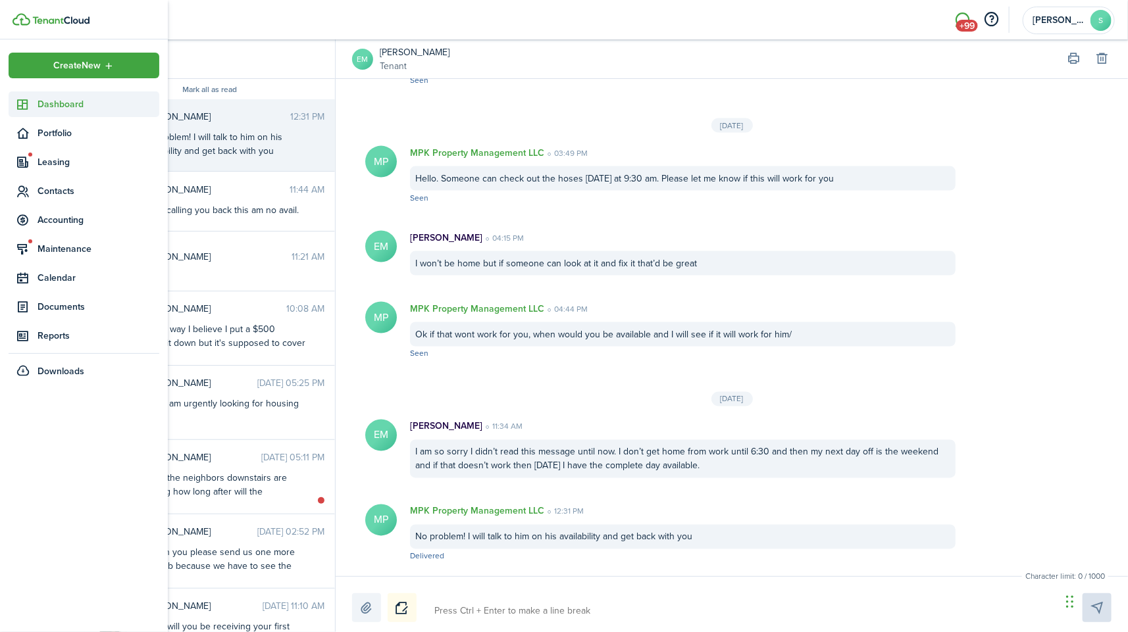
click at [28, 104] on icon at bounding box center [23, 104] width 14 height 13
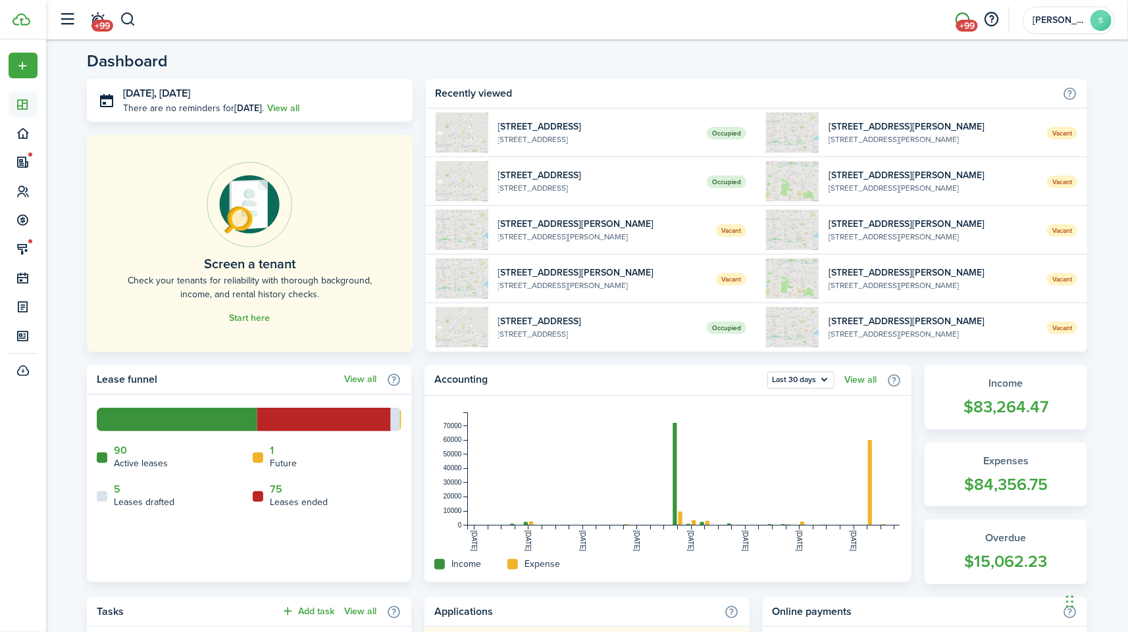
click at [969, 18] on link "+99" at bounding box center [962, 20] width 25 height 34
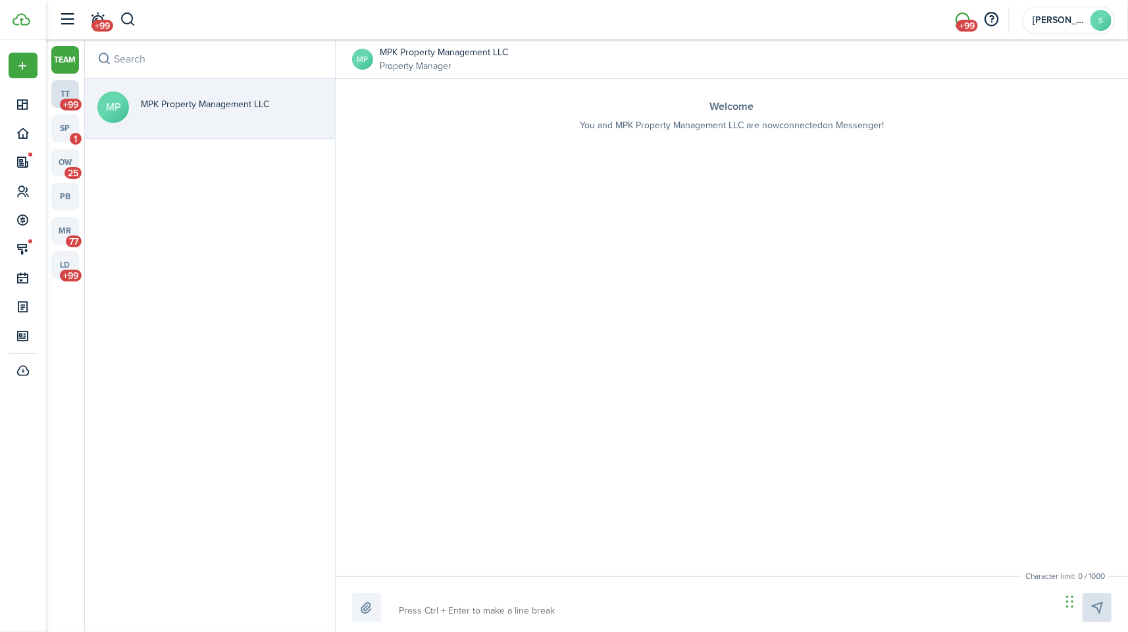
click at [68, 95] on link "tt +99" at bounding box center [65, 94] width 28 height 28
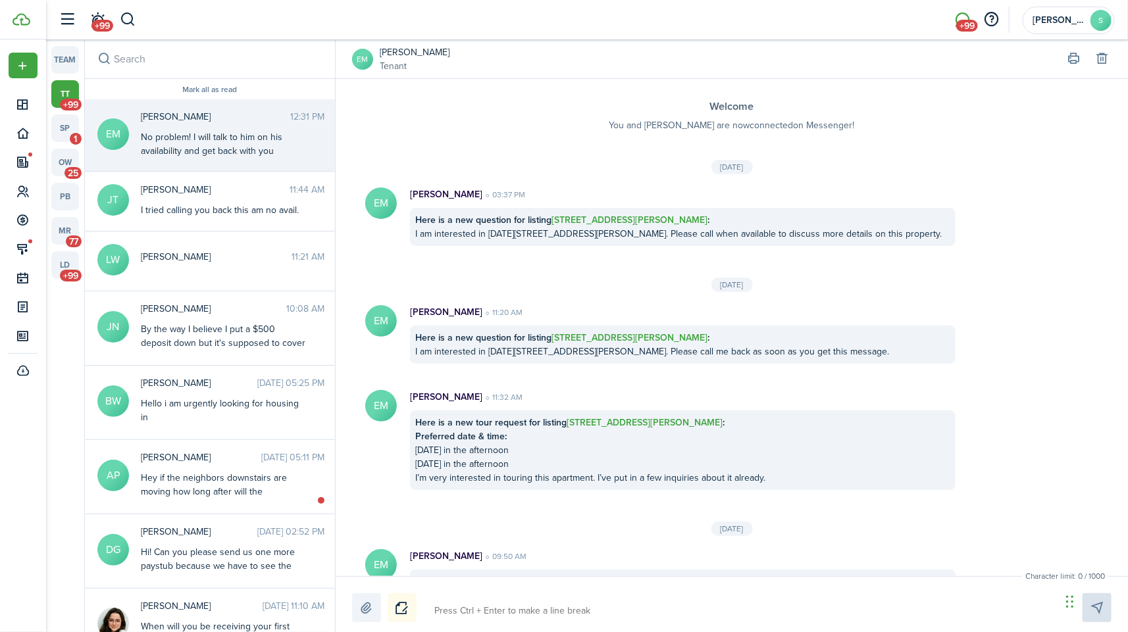
scroll to position [1019, 0]
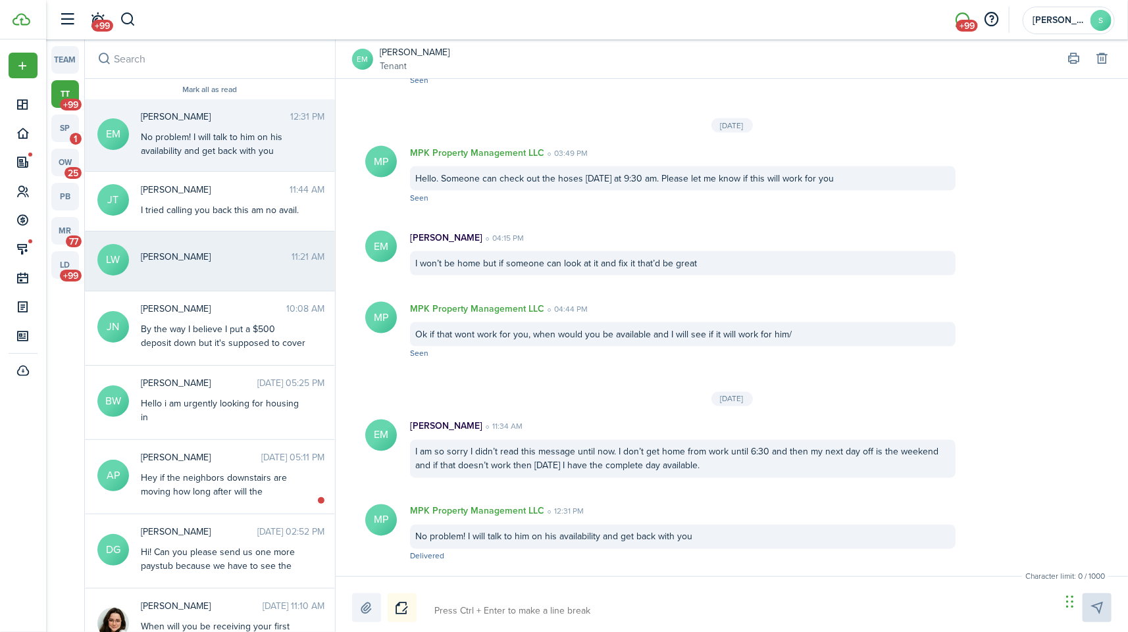
click at [233, 250] on span "[PERSON_NAME]" at bounding box center [216, 257] width 151 height 14
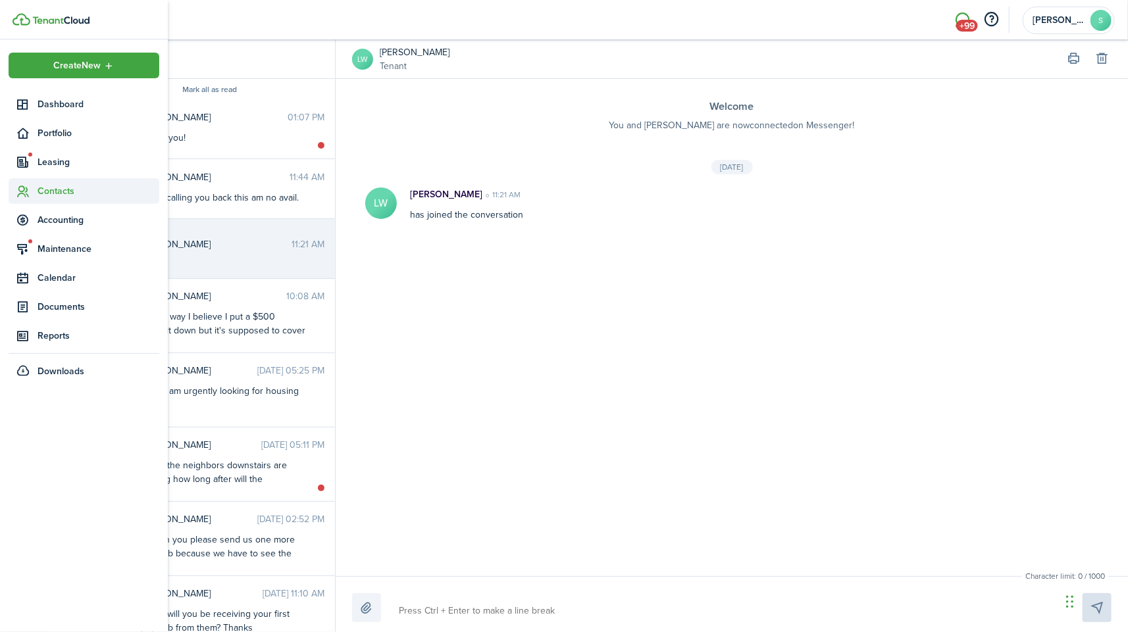
click at [39, 198] on span "Contacts" at bounding box center [84, 191] width 151 height 26
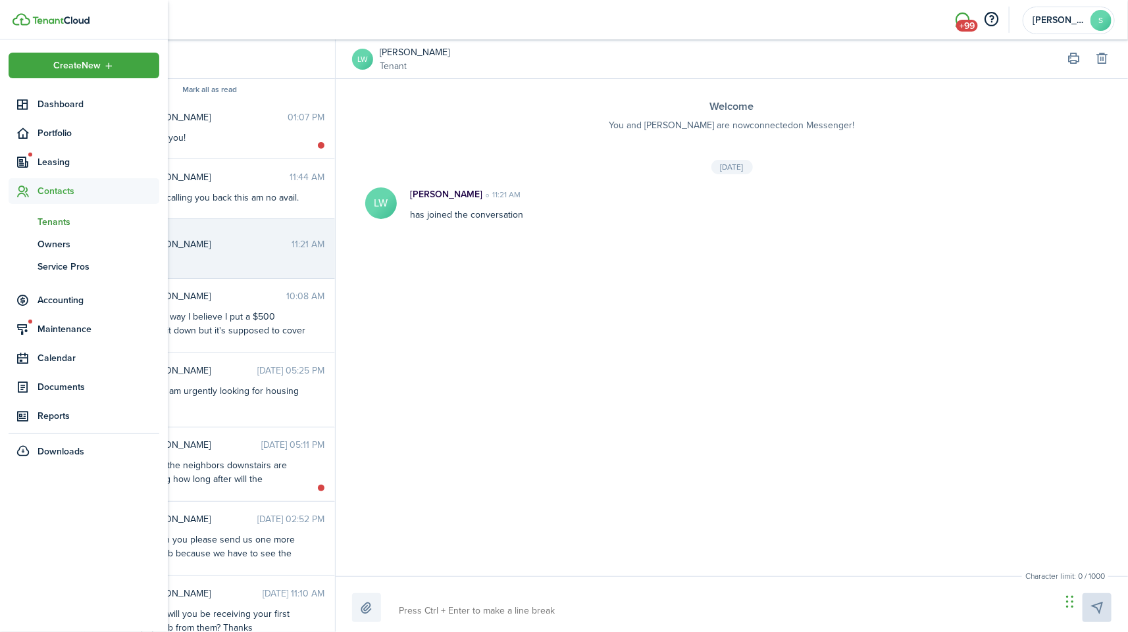
click at [49, 217] on span "Tenants" at bounding box center [99, 222] width 122 height 14
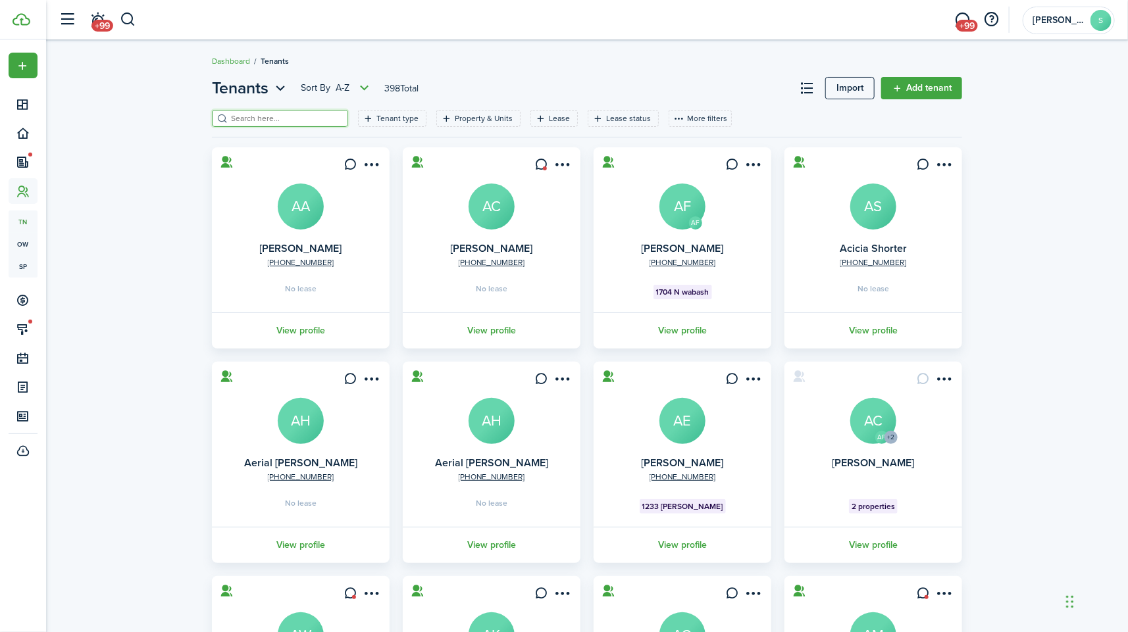
click at [280, 116] on input "search" at bounding box center [286, 119] width 116 height 13
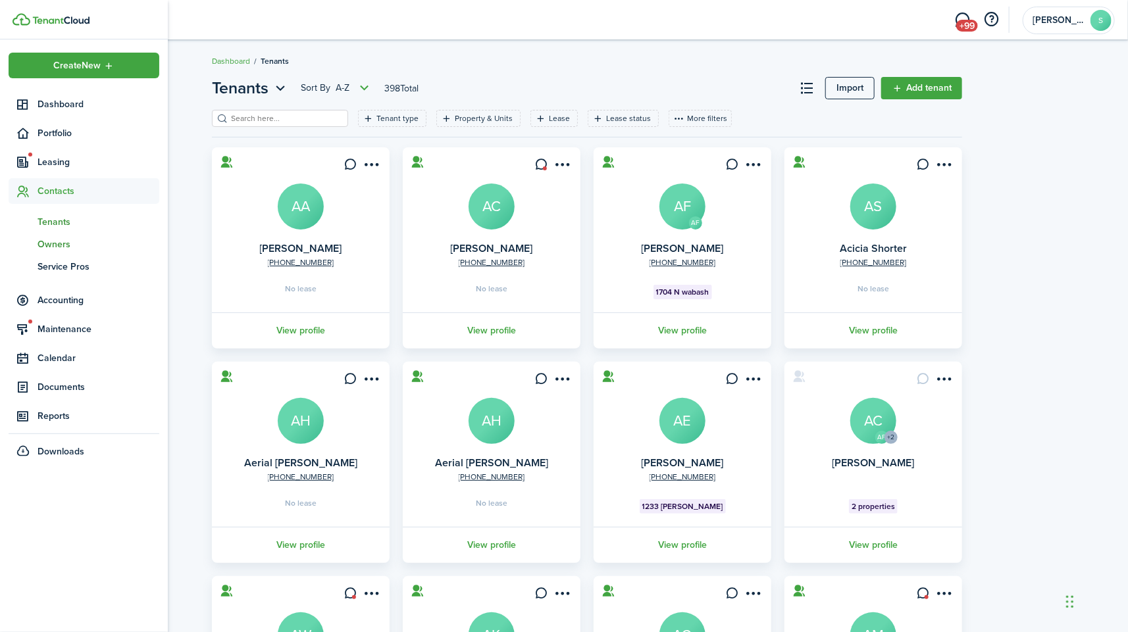
click at [45, 241] on span "Owners" at bounding box center [99, 245] width 122 height 14
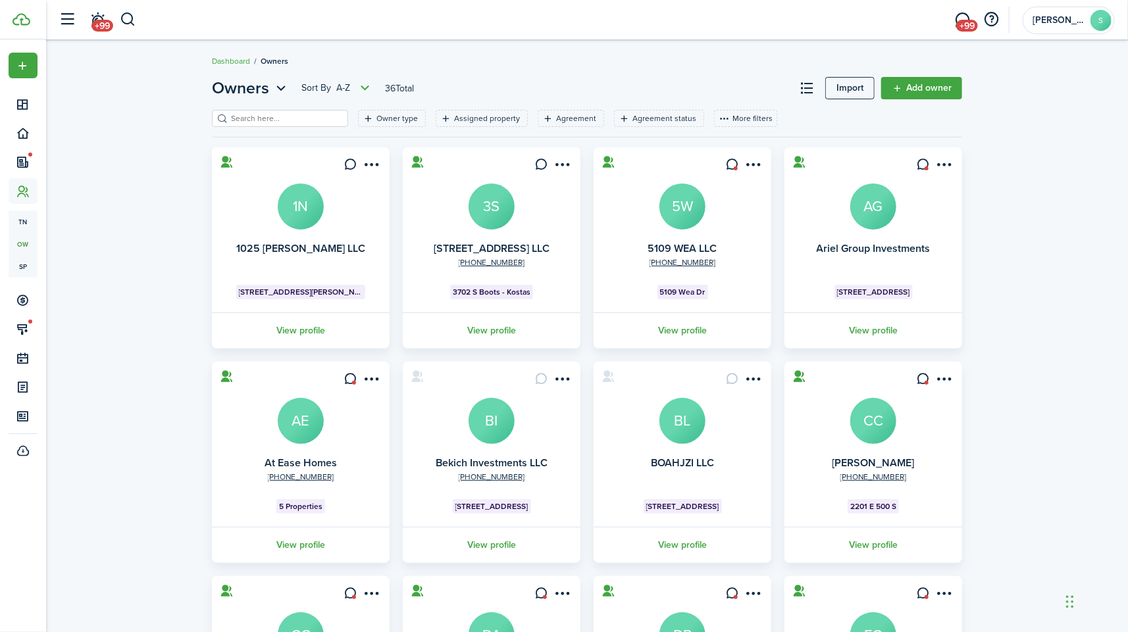
click at [257, 116] on input "search" at bounding box center [286, 119] width 116 height 13
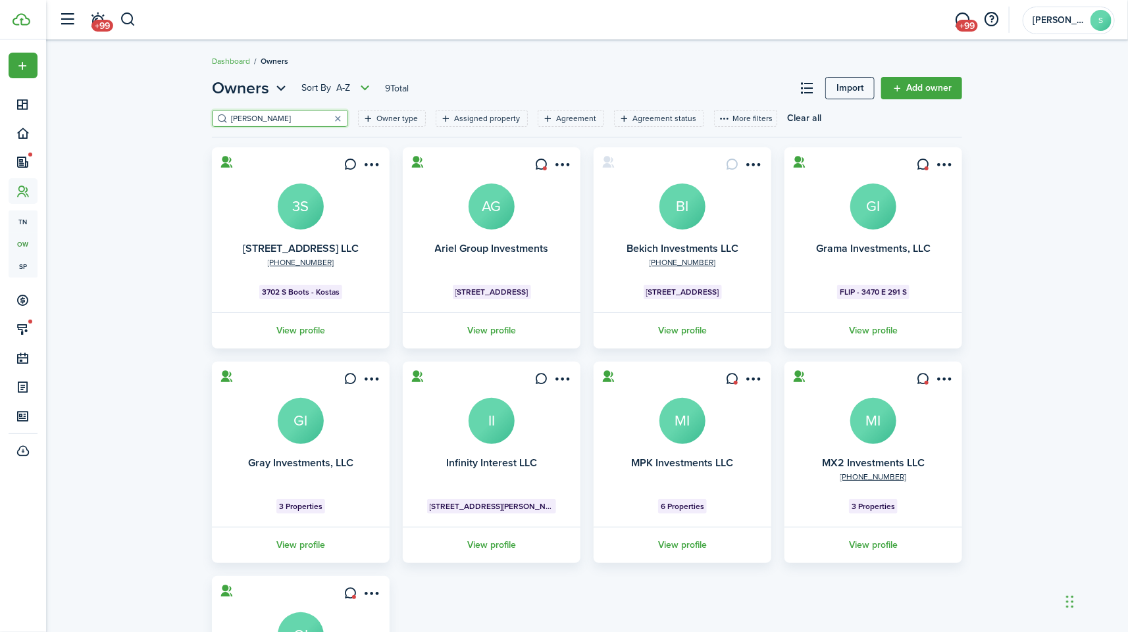
type input "[PERSON_NAME]"
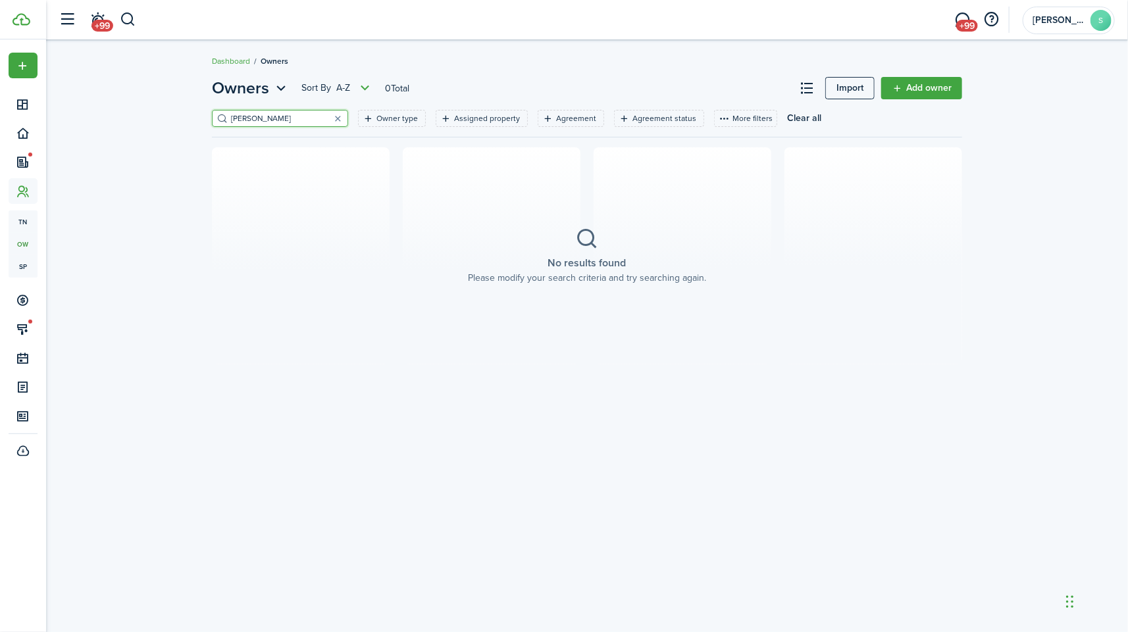
drag, startPoint x: 269, startPoint y: 125, endPoint x: 207, endPoint y: 101, distance: 66.5
click at [208, 101] on div "Owners Sort by A-Z 0 Total Import Add owner [PERSON_NAME] Owner type Assigned p…" at bounding box center [586, 220] width 763 height 288
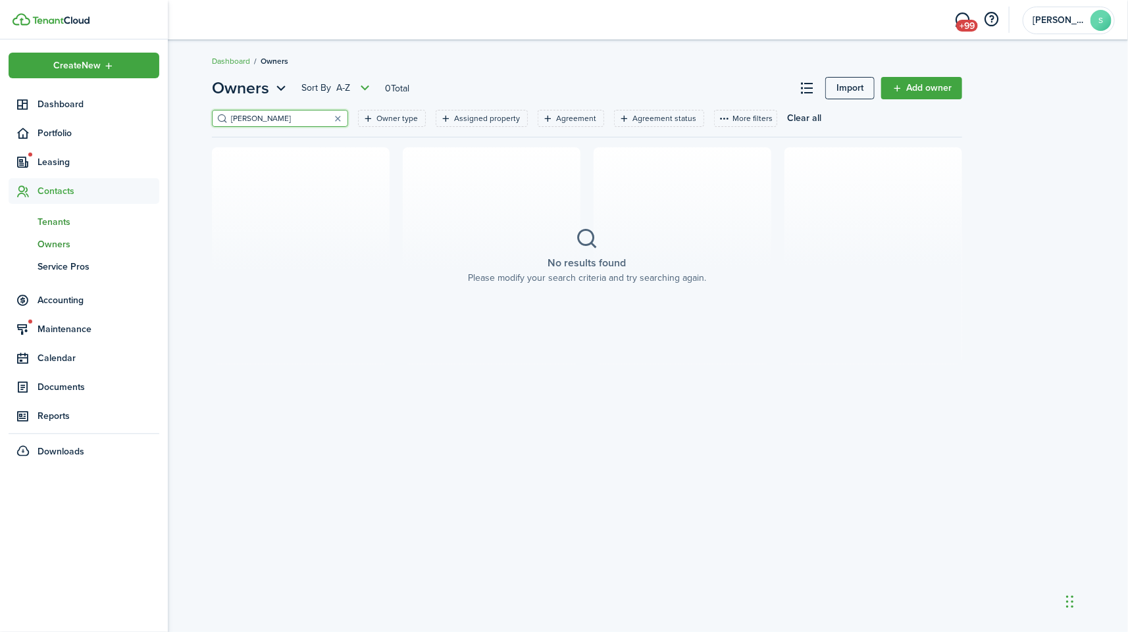
click at [64, 215] on span "Tenants" at bounding box center [99, 222] width 122 height 14
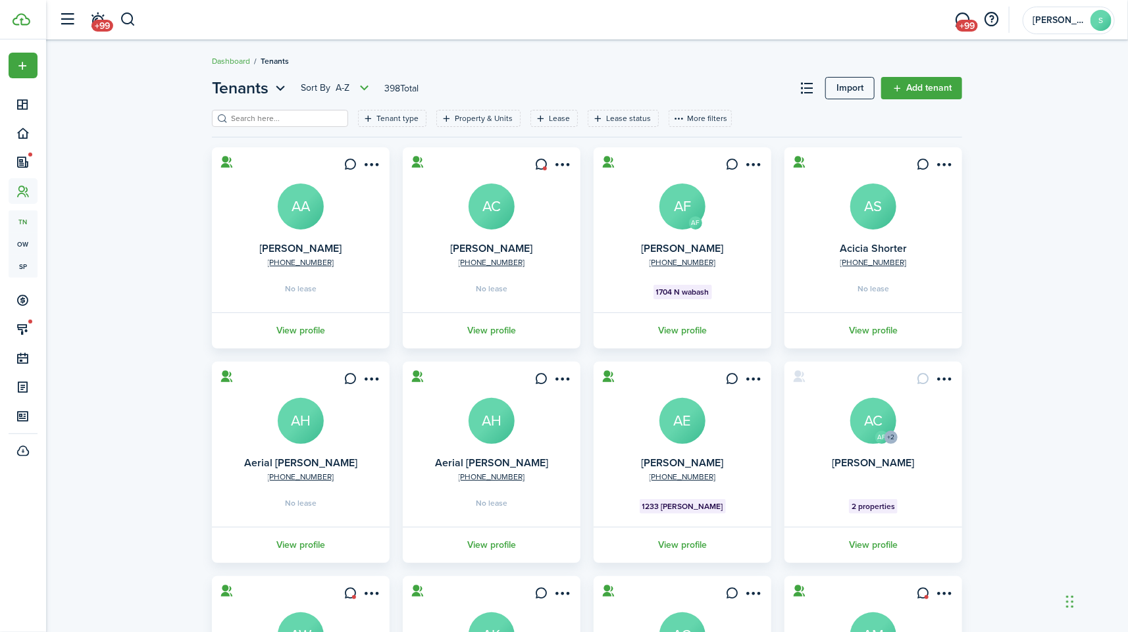
click at [267, 113] on input "search" at bounding box center [286, 119] width 116 height 13
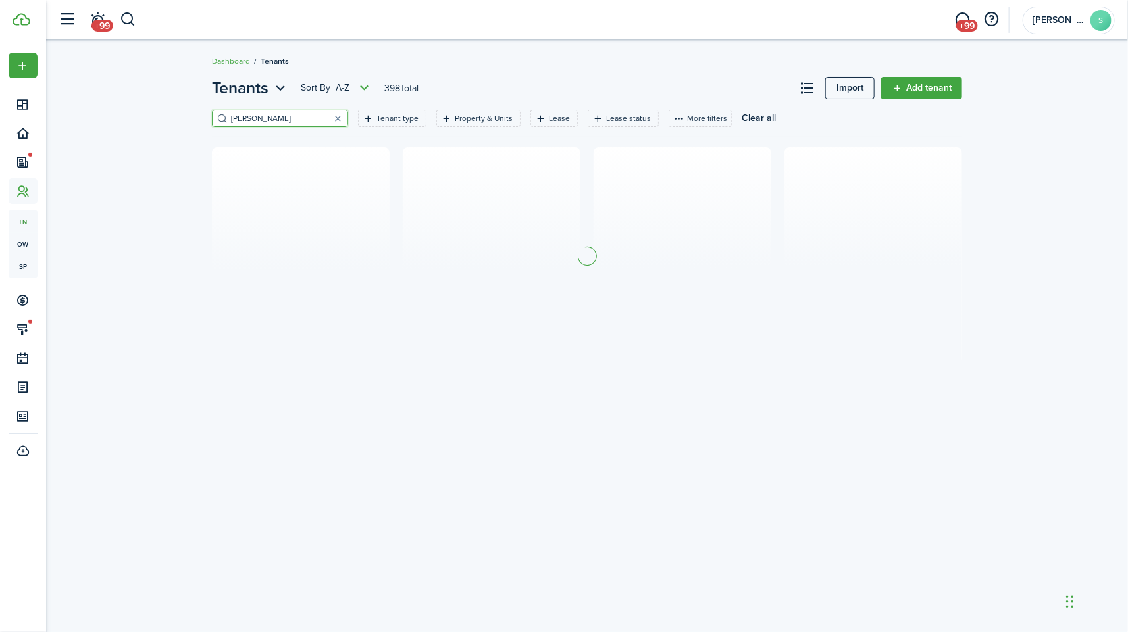
type input "[PERSON_NAME]"
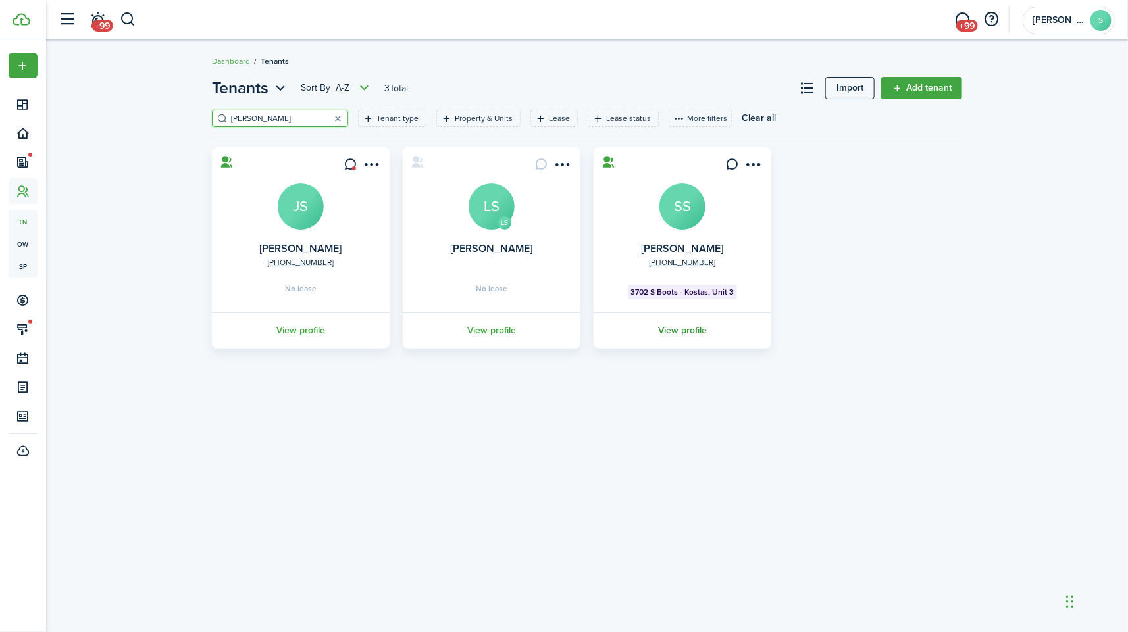
click at [707, 338] on link "View profile" at bounding box center [683, 331] width 182 height 36
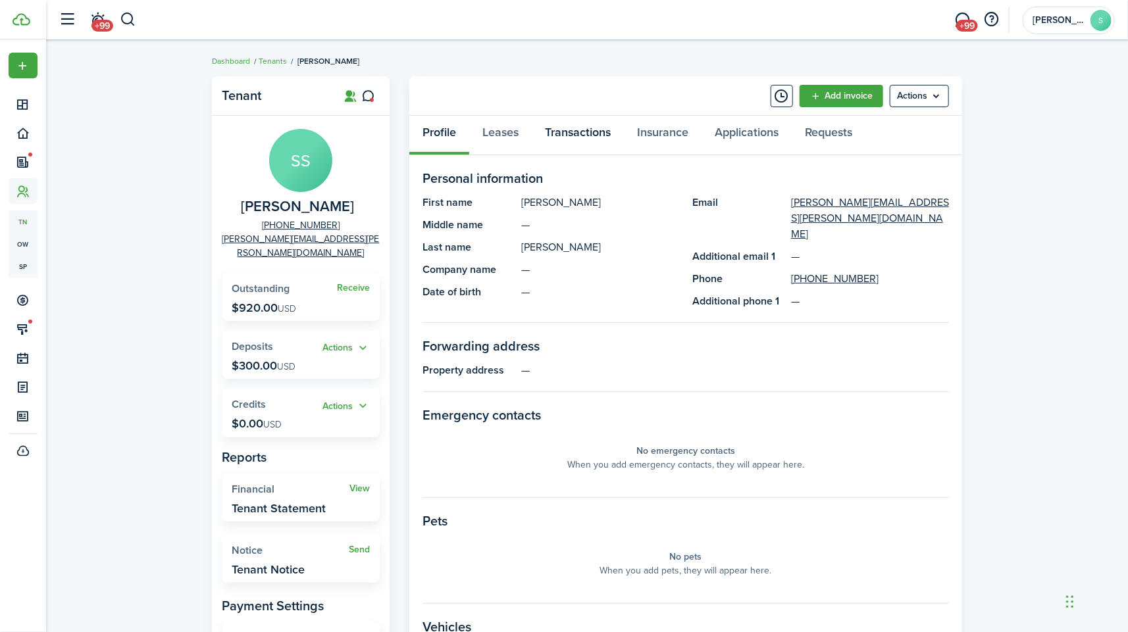
click at [569, 140] on link "Transactions" at bounding box center [578, 135] width 92 height 39
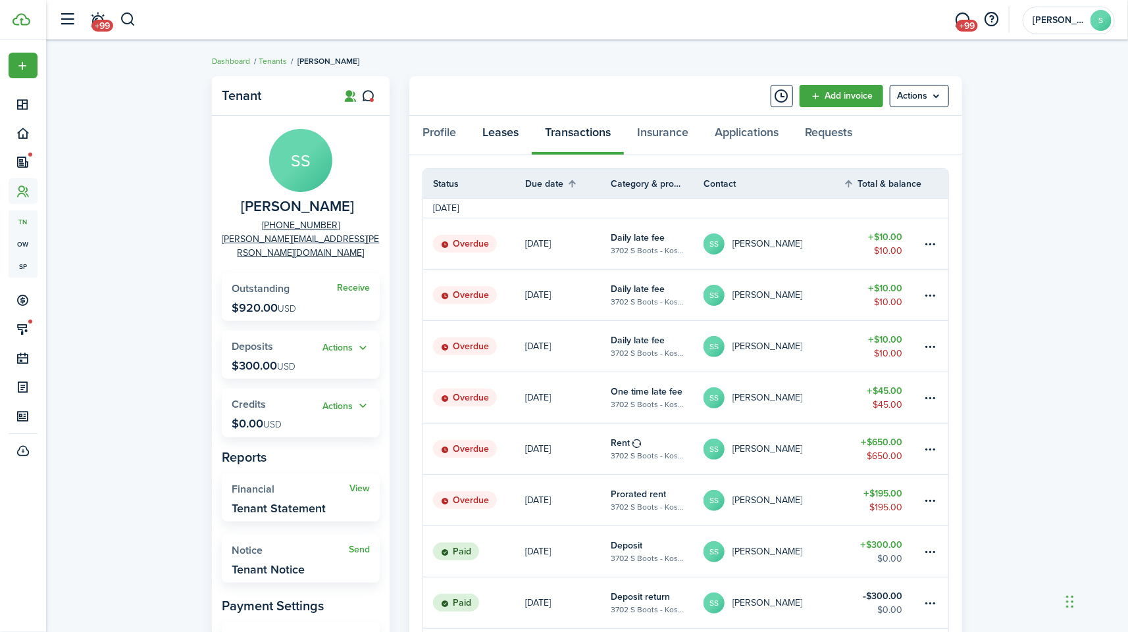
click at [505, 143] on link "Leases" at bounding box center [500, 135] width 63 height 39
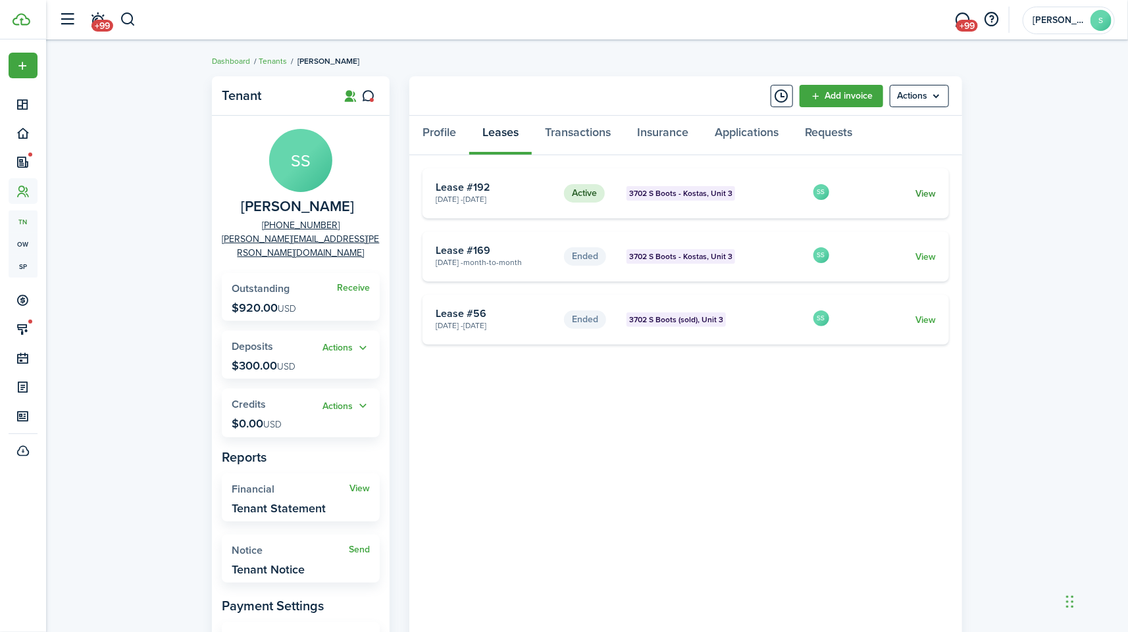
click at [923, 195] on link "View" at bounding box center [925, 194] width 20 height 14
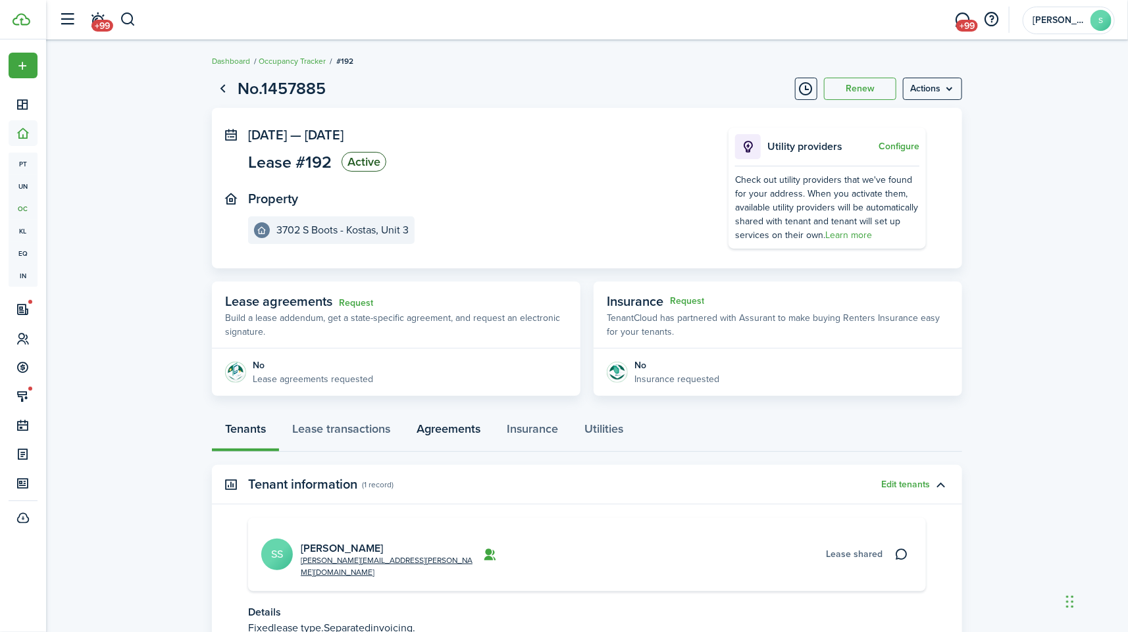
click at [472, 427] on link "Agreements" at bounding box center [448, 432] width 90 height 39
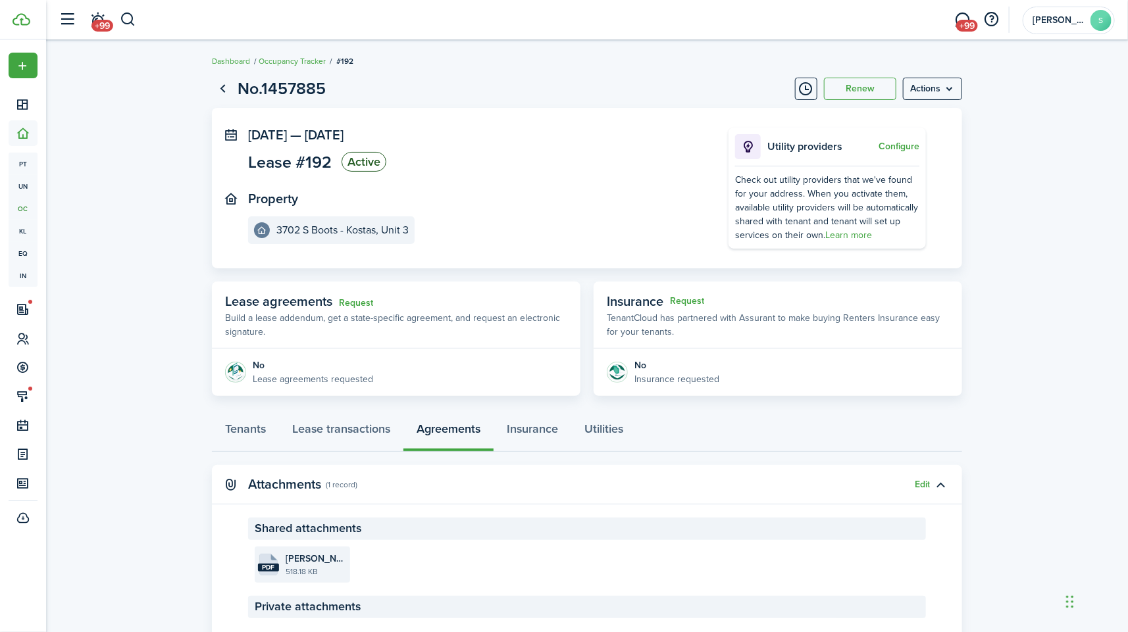
click at [299, 566] on file-size "518.18 KB" at bounding box center [316, 572] width 61 height 12
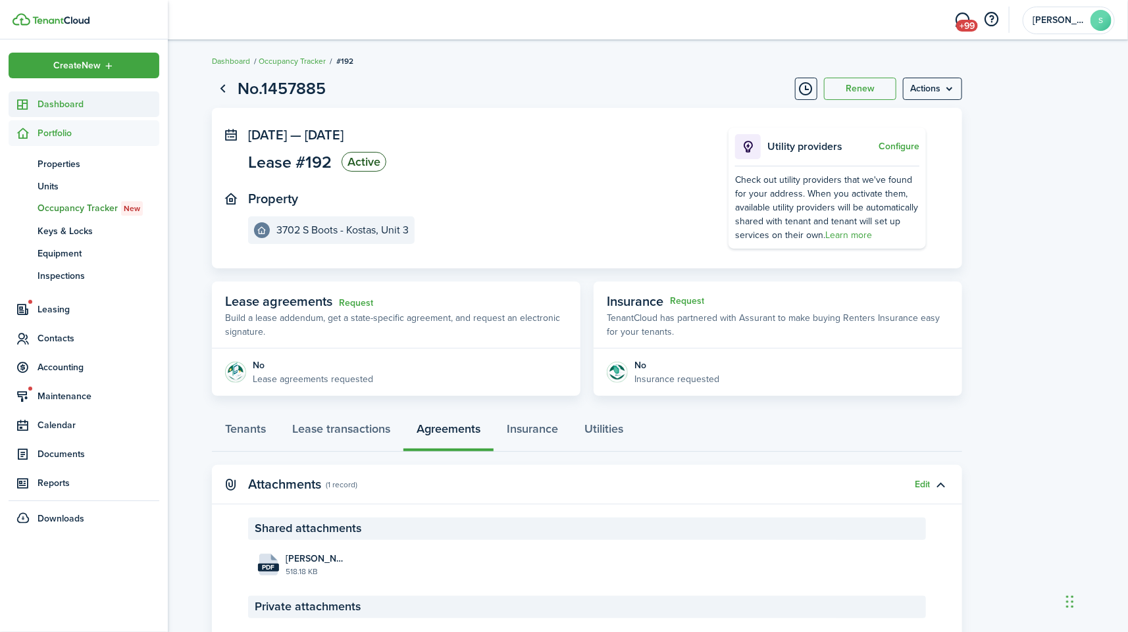
click at [41, 98] on span "Dashboard" at bounding box center [99, 104] width 122 height 14
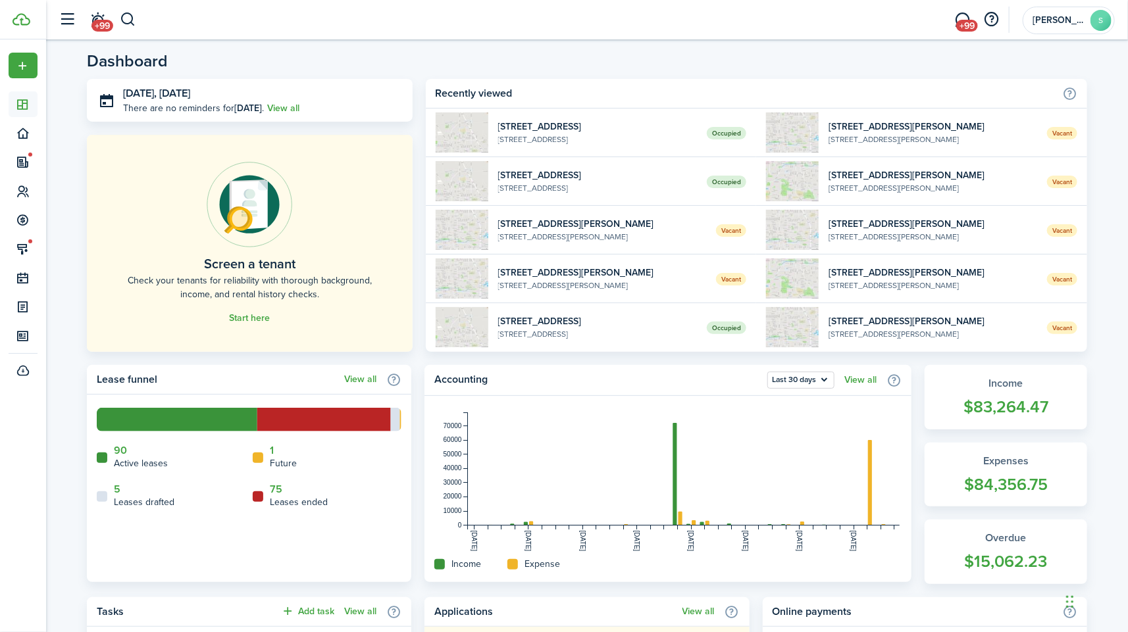
scroll to position [448, 0]
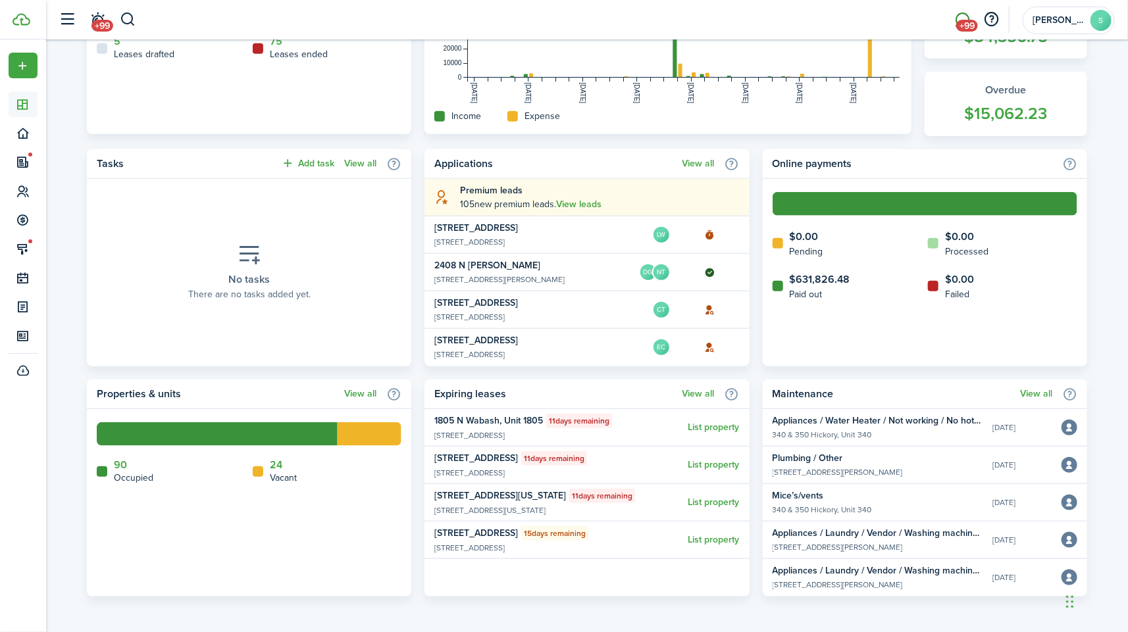
click at [968, 20] on span "+99" at bounding box center [967, 26] width 22 height 12
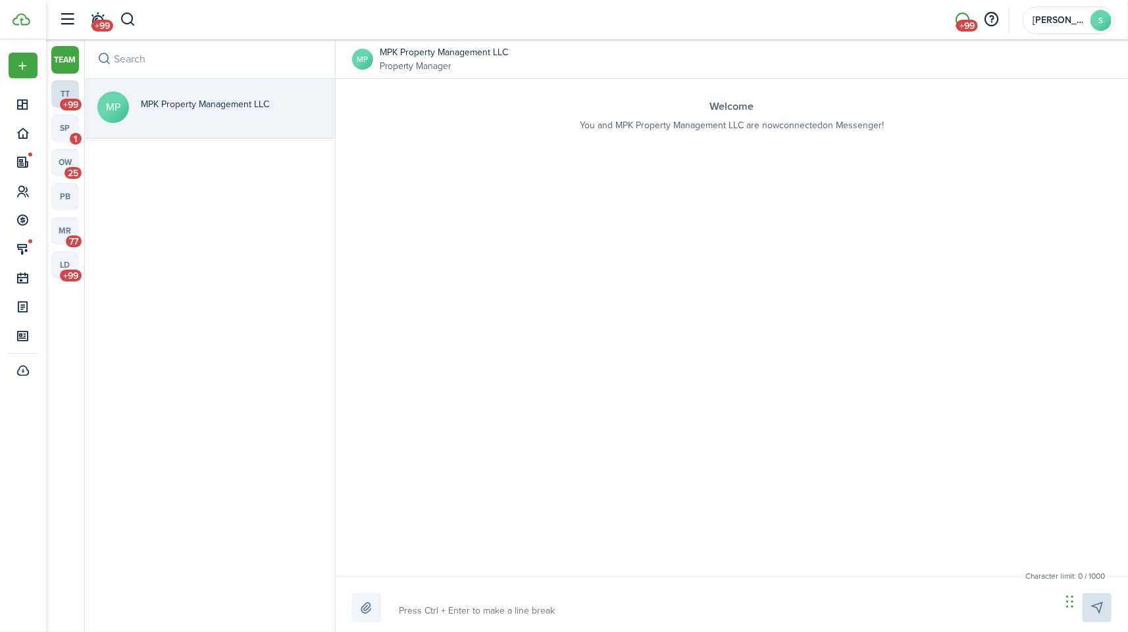
click at [66, 99] on span "+99" at bounding box center [71, 105] width 22 height 12
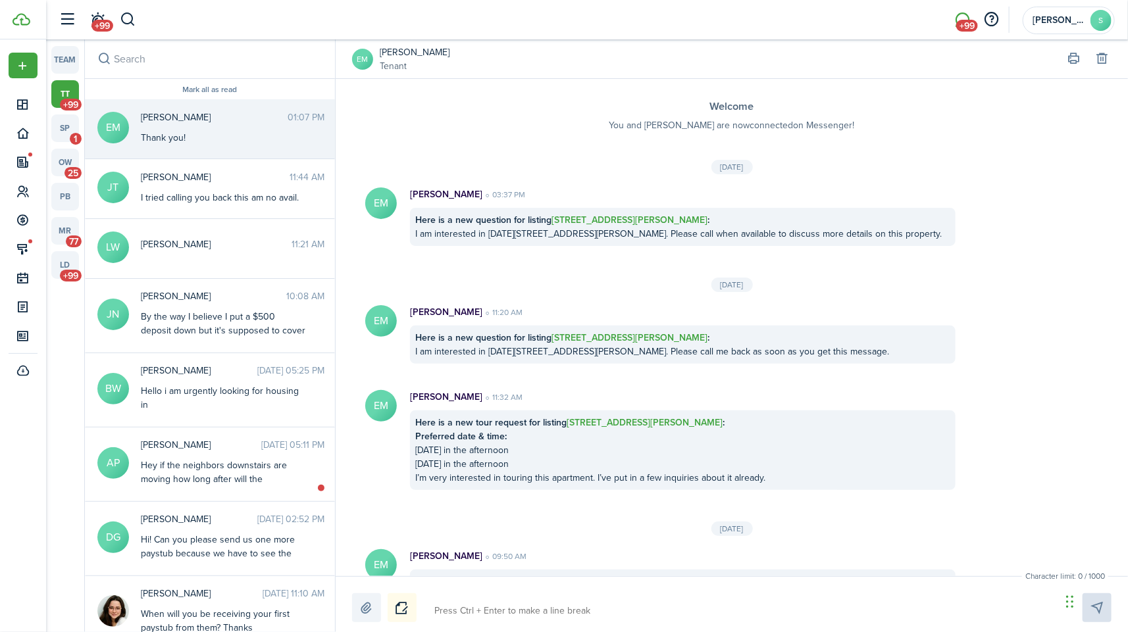
scroll to position [1090, 0]
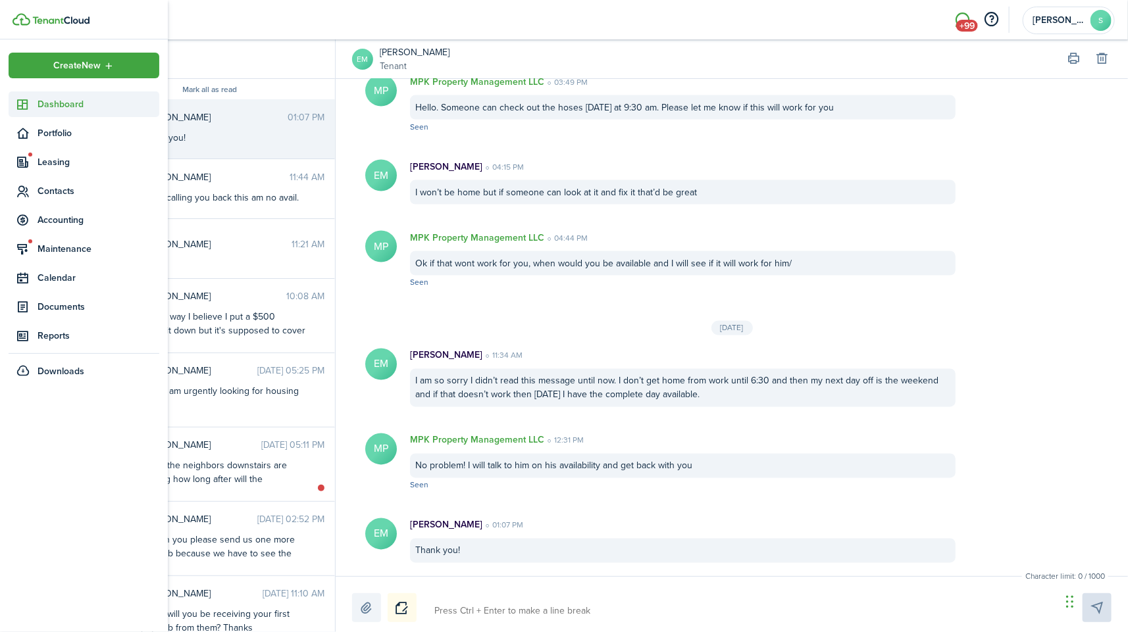
click at [32, 96] on link "Dashboard" at bounding box center [84, 104] width 151 height 26
